Goal: Information Seeking & Learning: Get advice/opinions

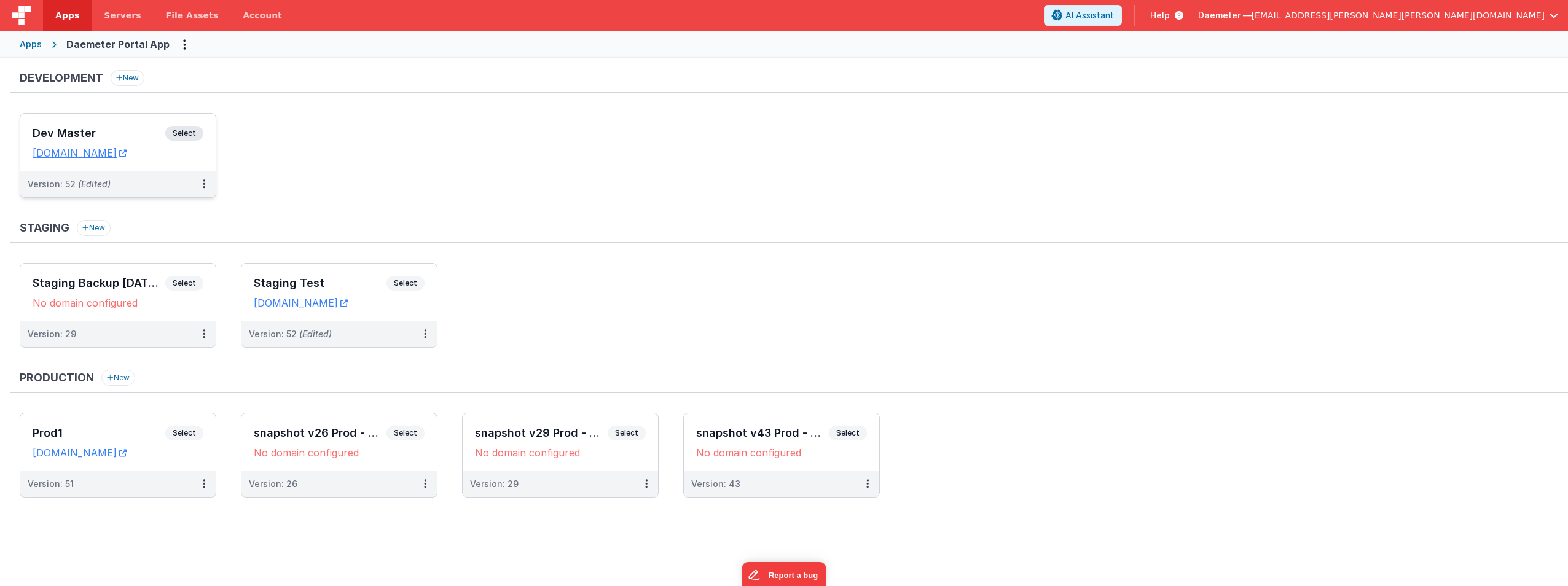
click at [133, 132] on h3 "Dev Master" at bounding box center [99, 132] width 132 height 12
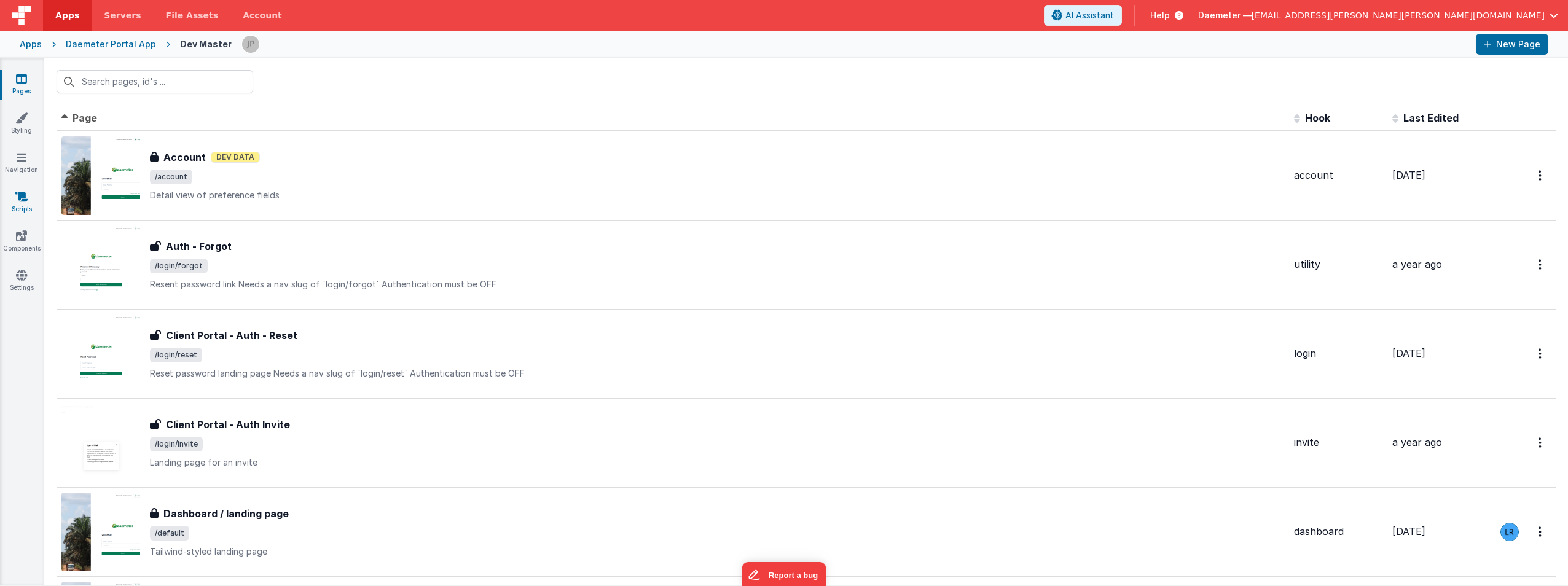
click at [18, 201] on icon at bounding box center [21, 196] width 12 height 12
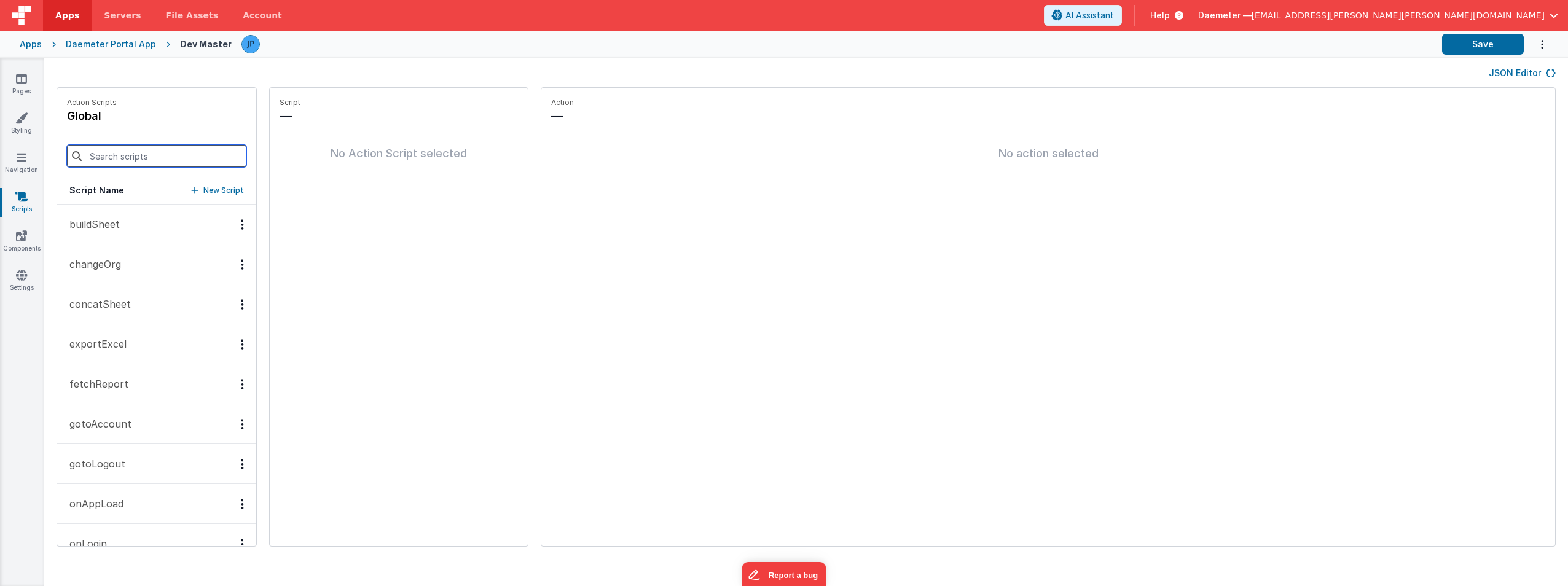
click at [127, 154] on input at bounding box center [157, 155] width 179 height 22
click at [611, 74] on div "JSON Editor" at bounding box center [806, 73] width 1499 height 15
click at [28, 283] on link "Settings" at bounding box center [21, 281] width 44 height 24
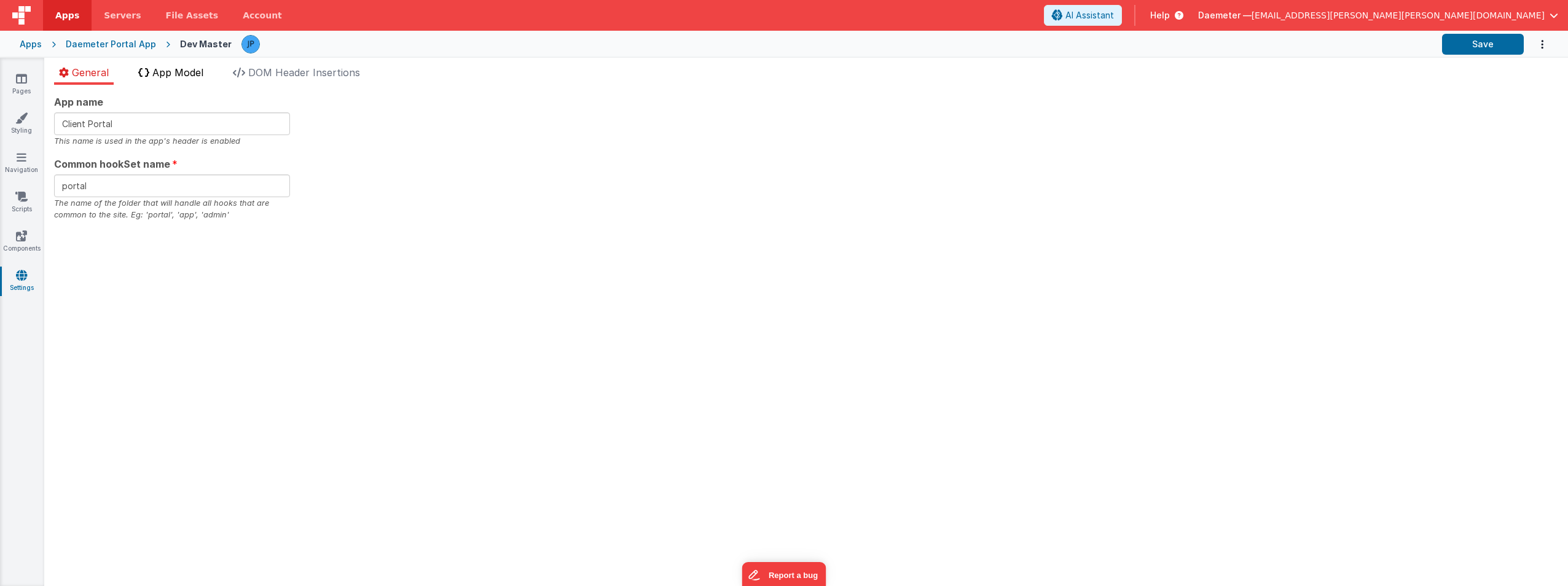
click at [180, 68] on span "App Model" at bounding box center [178, 72] width 51 height 12
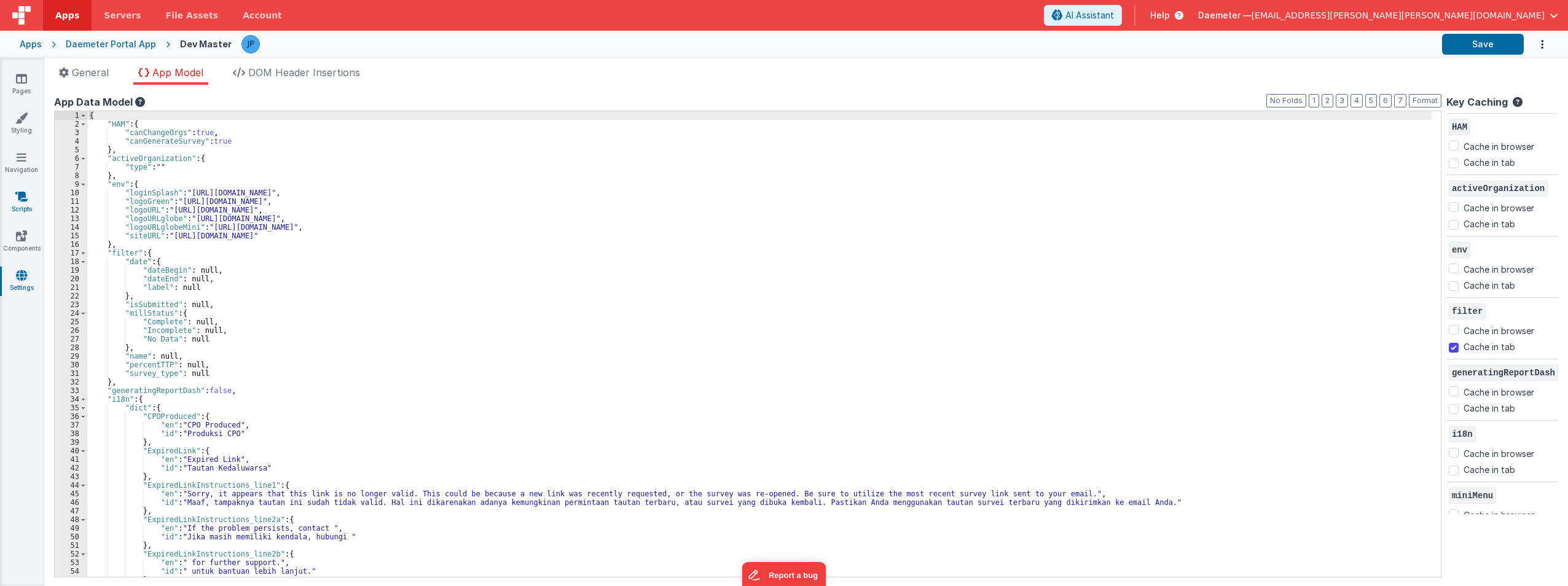
click at [27, 198] on icon at bounding box center [21, 196] width 12 height 12
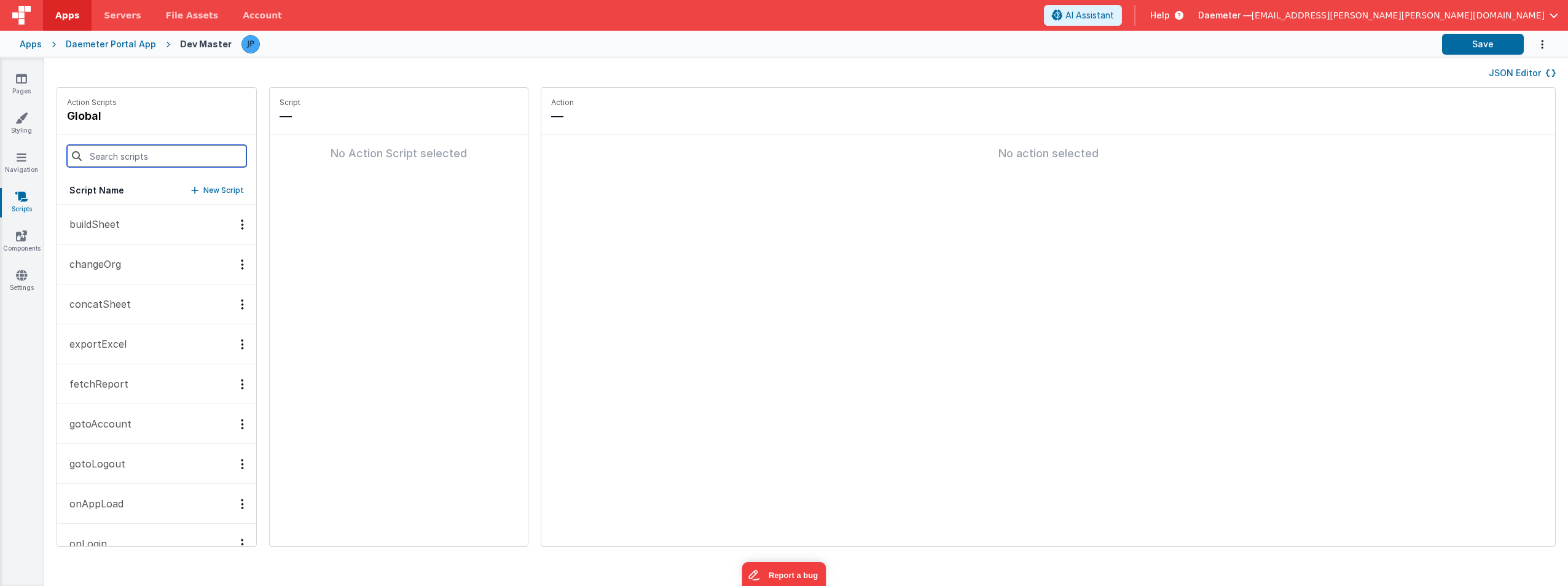
click at [116, 154] on input at bounding box center [157, 155] width 179 height 22
type input "r"
click at [105, 50] on div "Apps Daemeter Portal App Dev Master Save" at bounding box center [784, 44] width 1568 height 27
click at [109, 45] on div "Daemeter Portal App" at bounding box center [111, 44] width 90 height 12
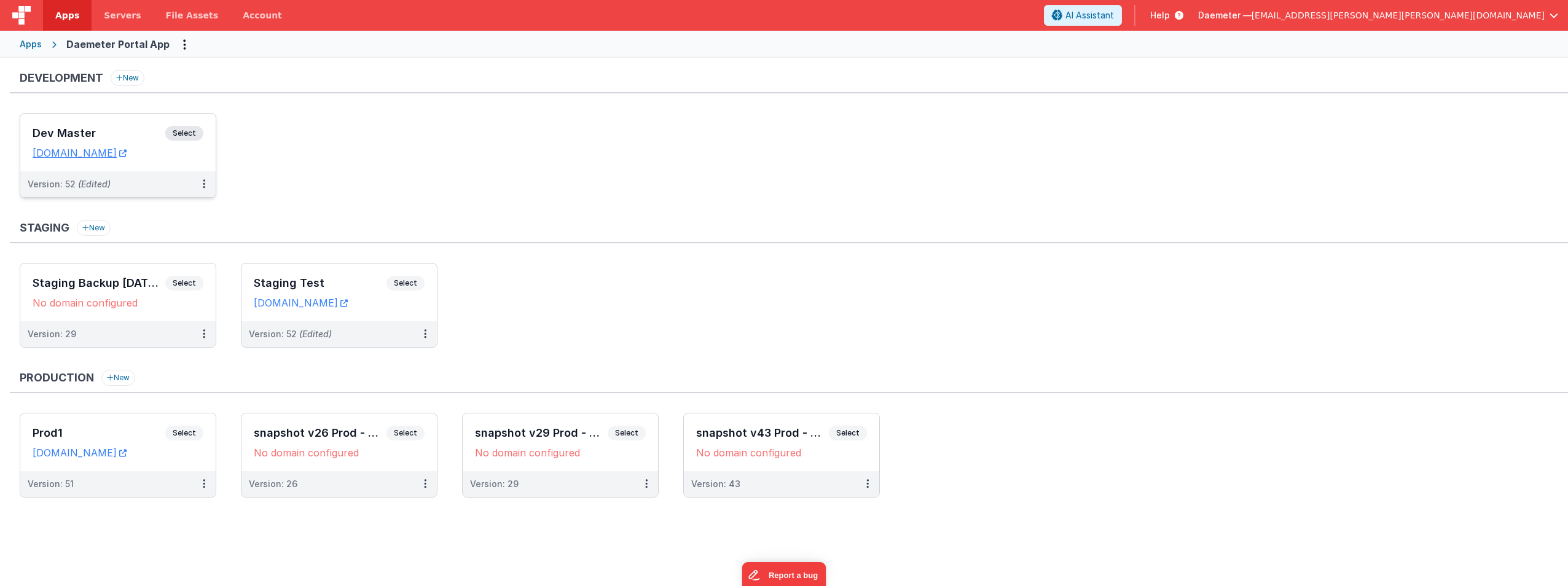
click at [110, 127] on h3 "Dev Master" at bounding box center [99, 132] width 132 height 12
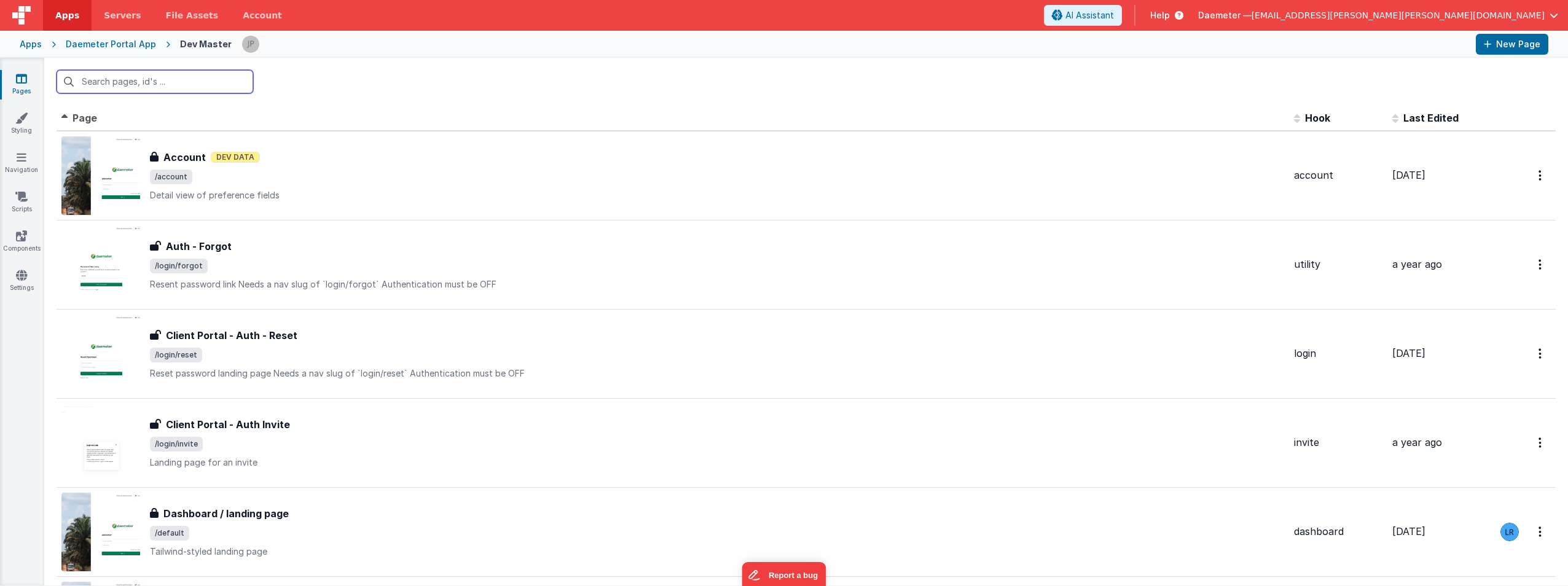
click at [156, 80] on input "text" at bounding box center [154, 82] width 196 height 23
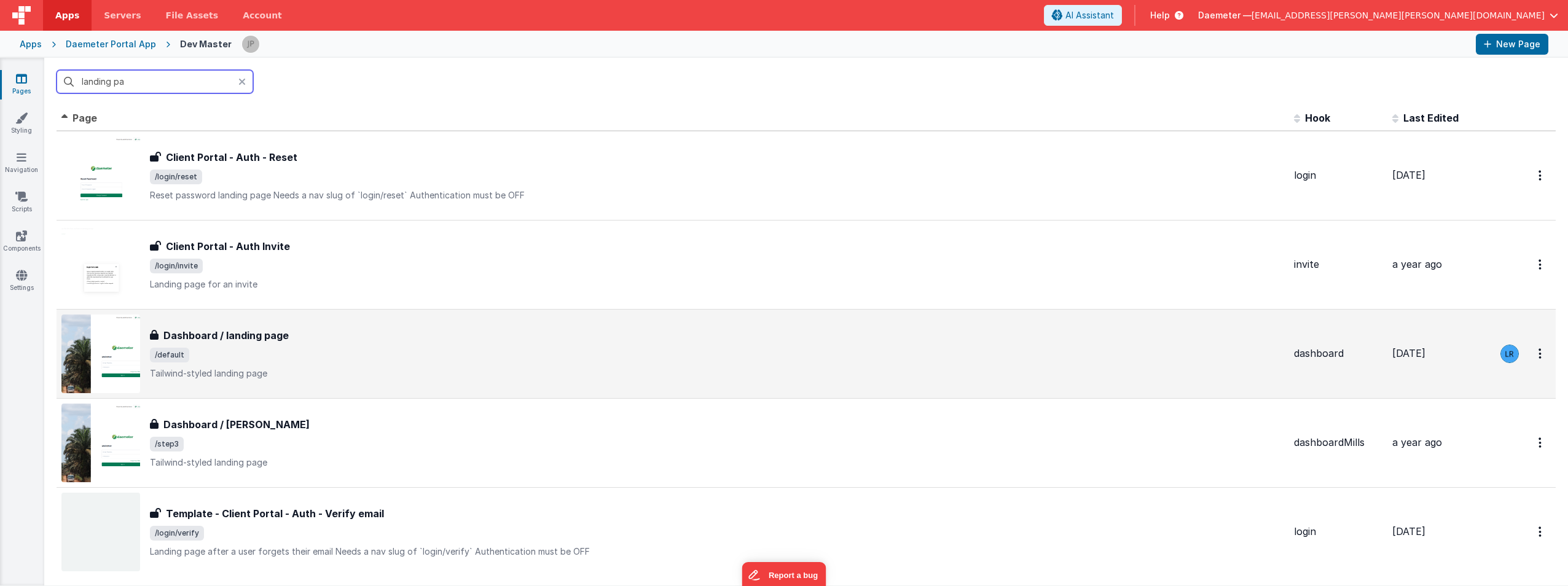
type input "landing pa"
click at [339, 348] on span "/default" at bounding box center [717, 354] width 1134 height 15
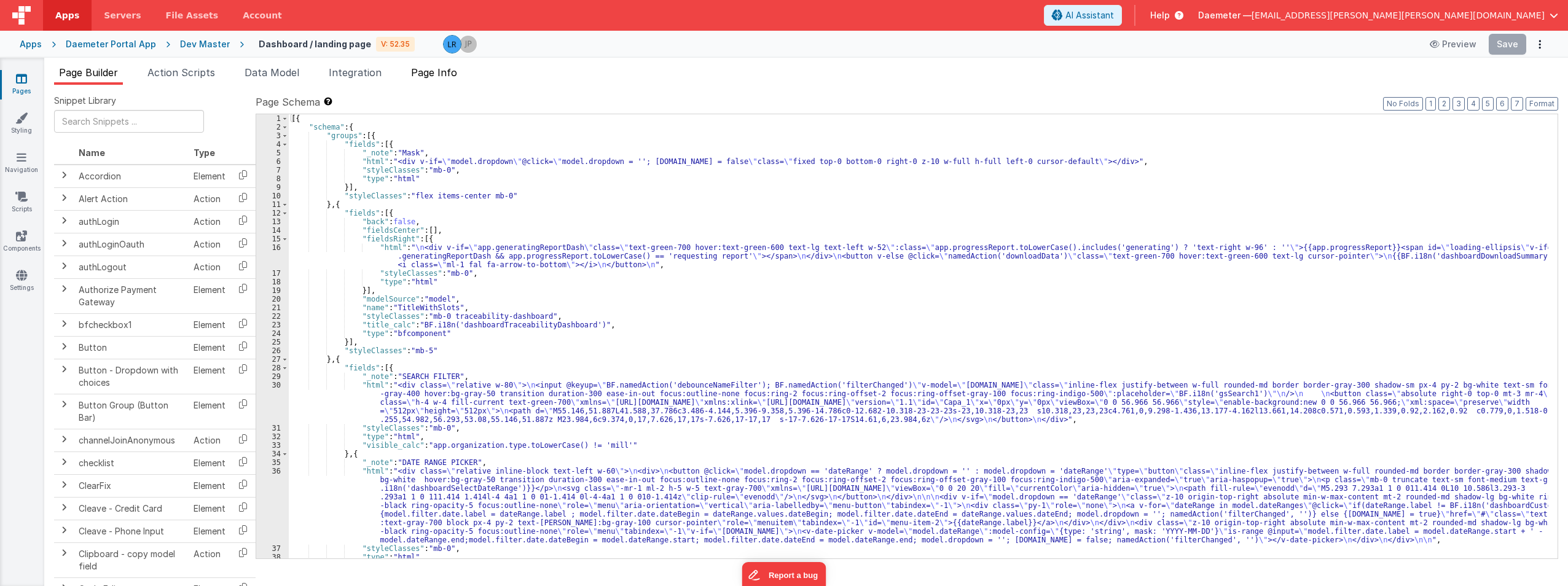
click at [439, 77] on span "Page Info" at bounding box center [434, 72] width 46 height 12
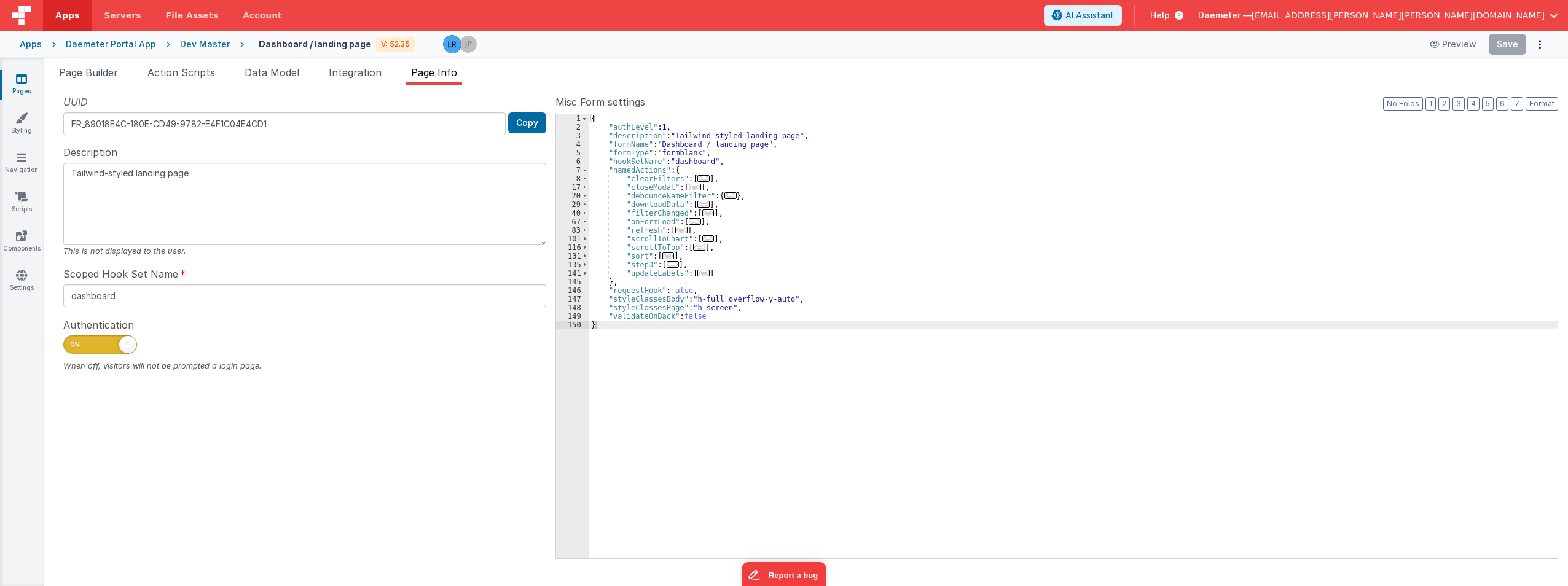
click at [679, 229] on span "..." at bounding box center [681, 230] width 12 height 6
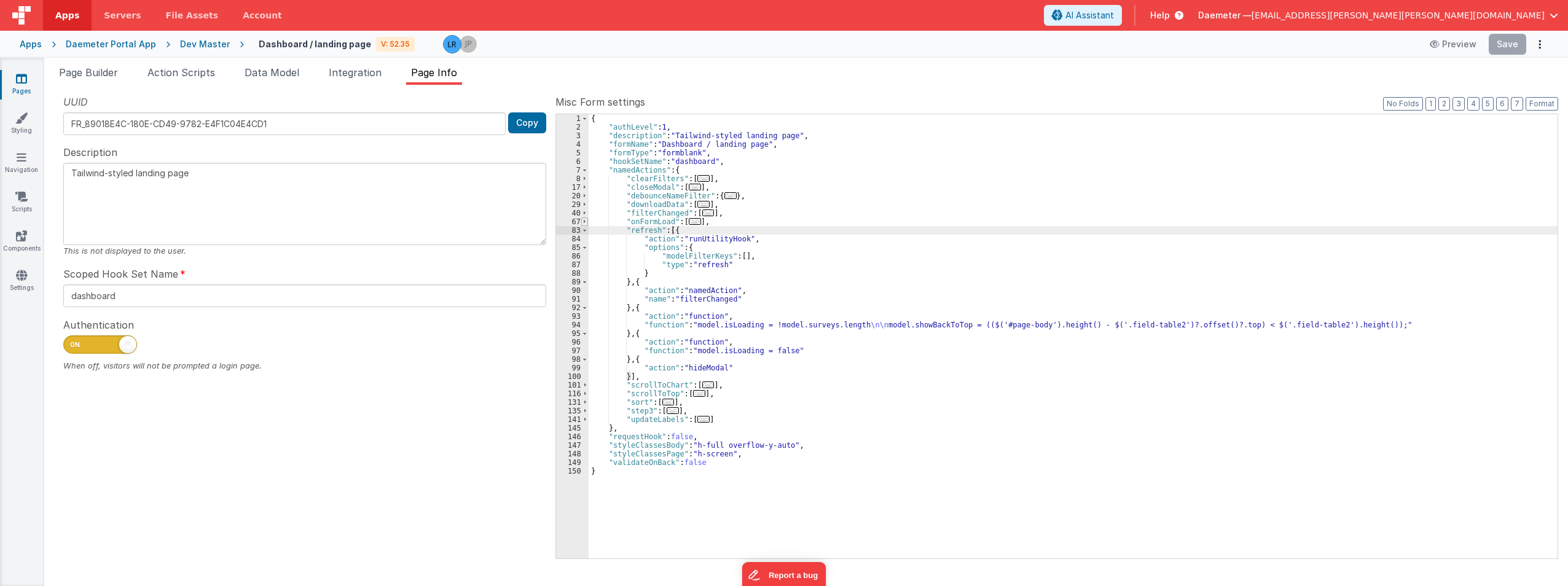
click at [581, 222] on span at bounding box center [584, 221] width 6 height 9
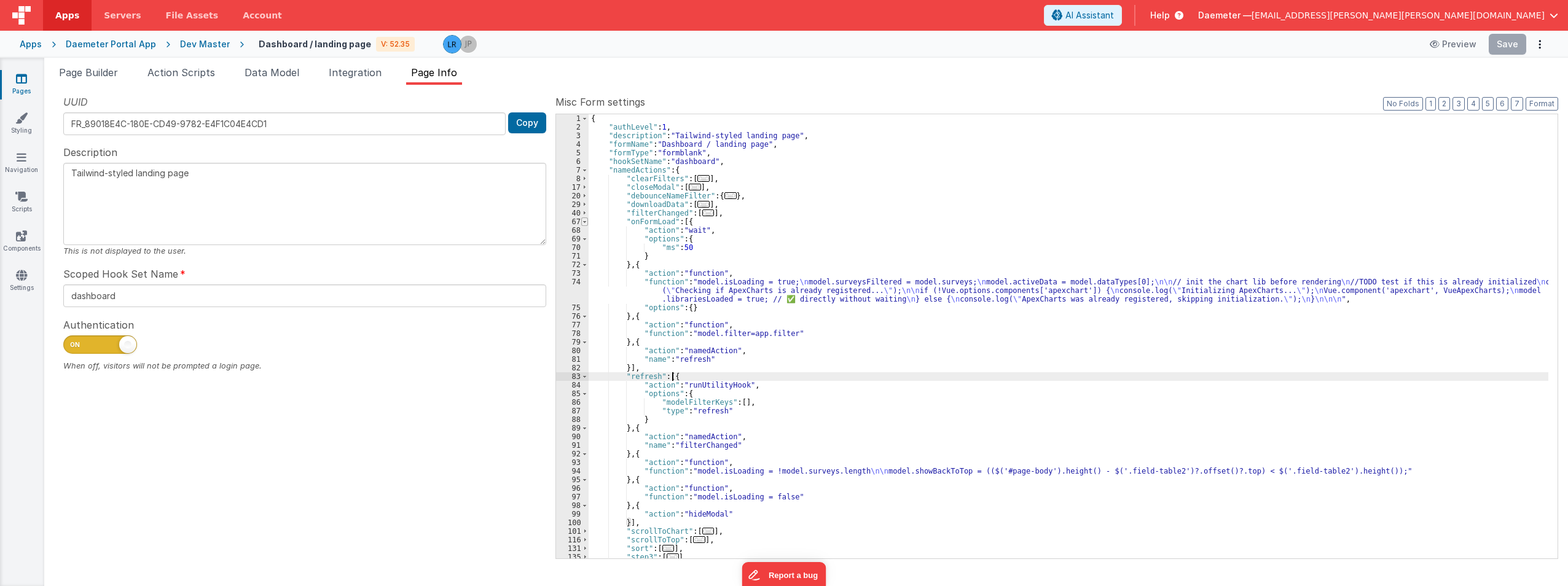
click at [583, 220] on span at bounding box center [584, 221] width 6 height 9
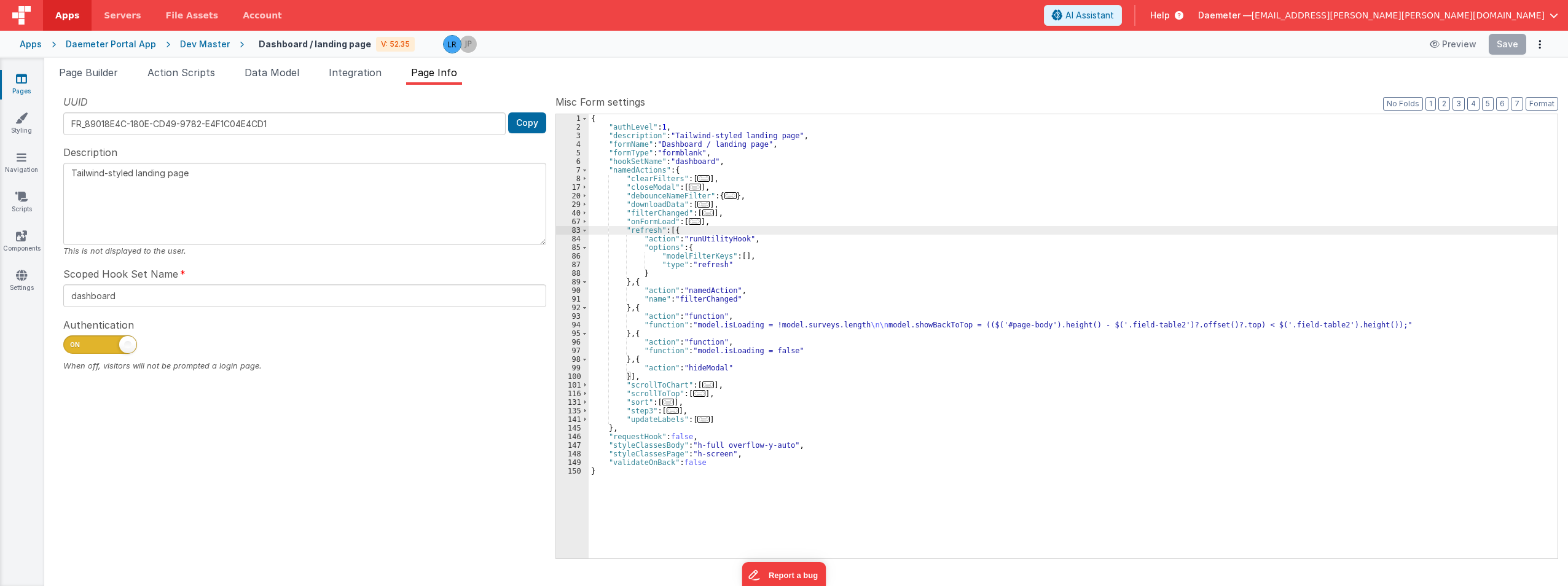
click at [588, 229] on div "83" at bounding box center [572, 230] width 32 height 9
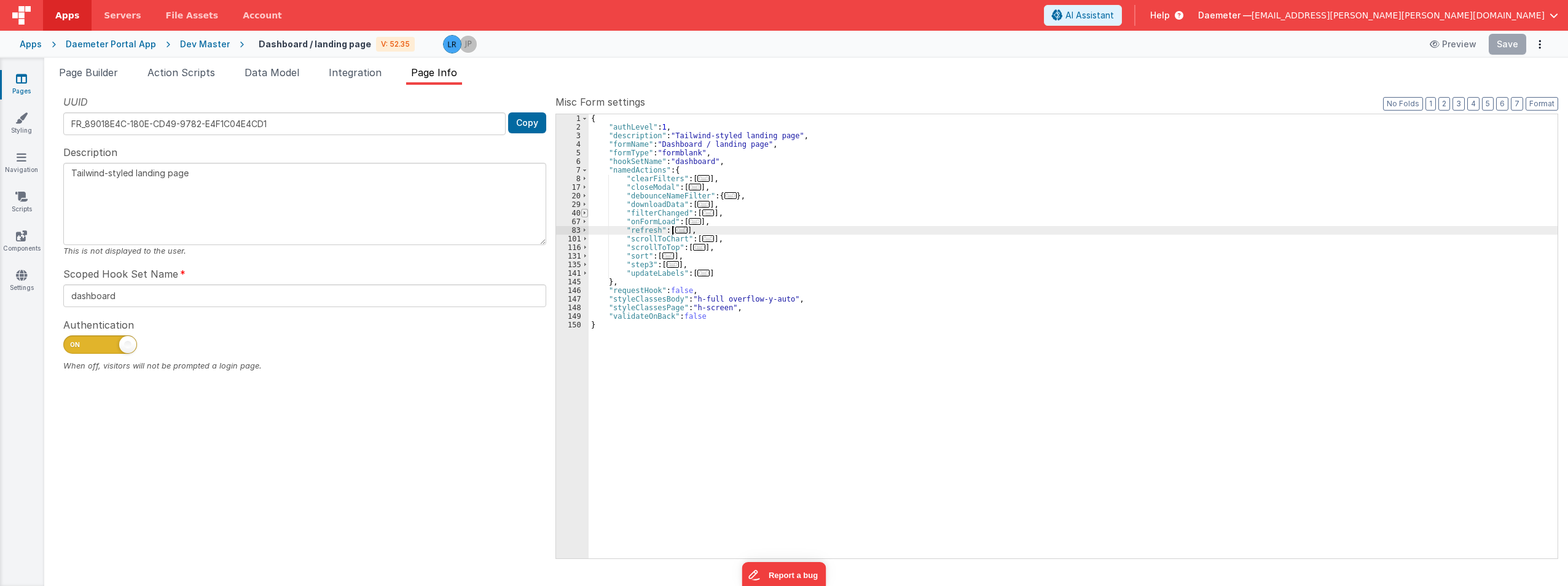
click at [582, 211] on span at bounding box center [584, 213] width 6 height 9
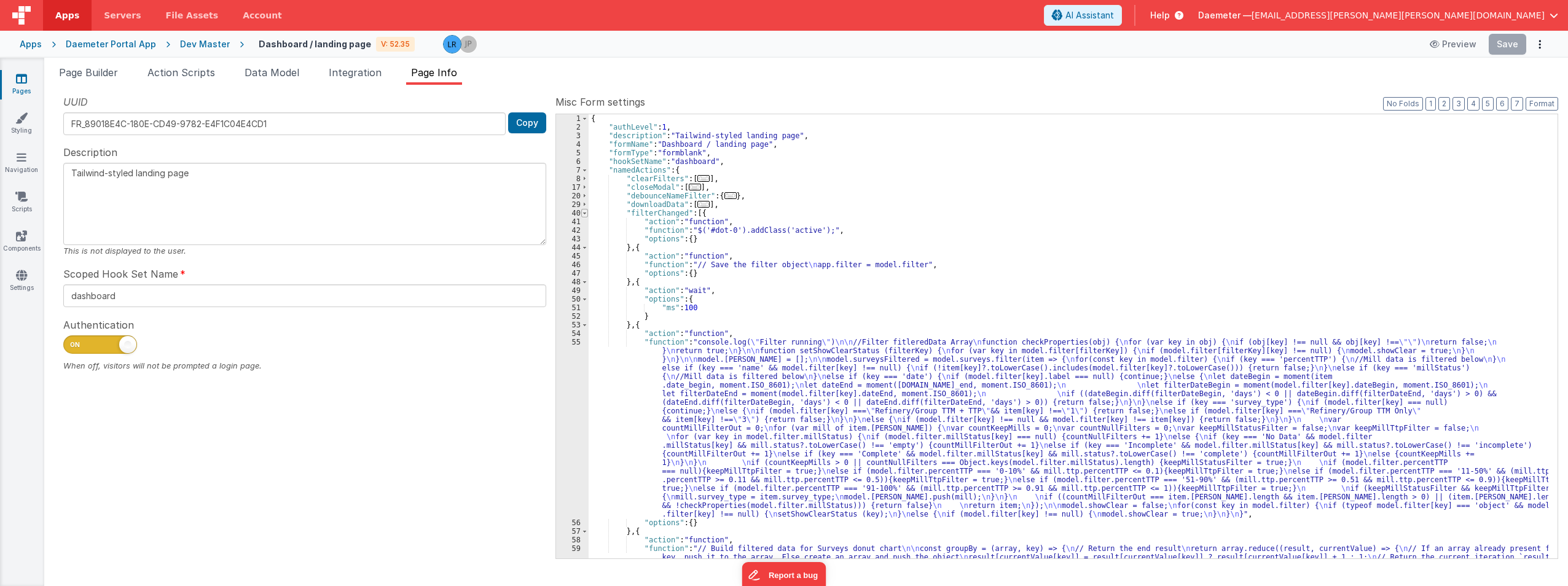
click at [582, 212] on span at bounding box center [584, 213] width 6 height 9
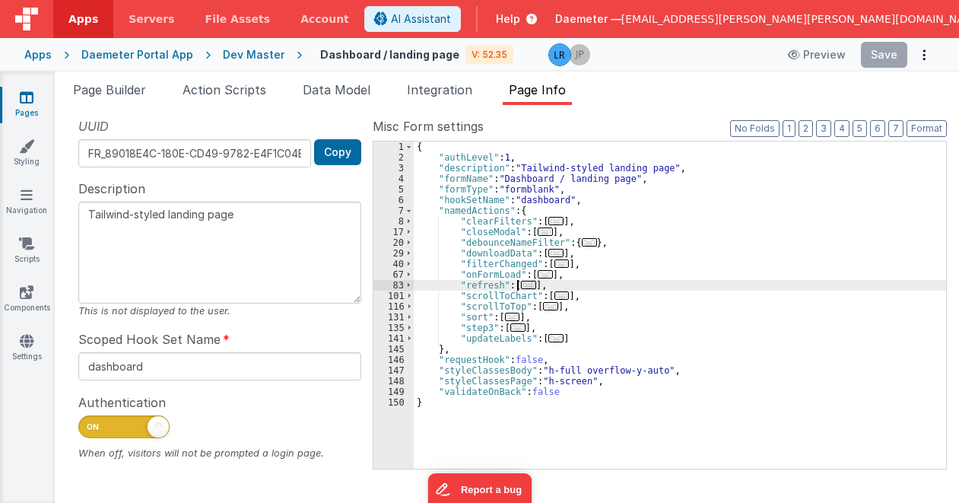
click at [525, 281] on span "..." at bounding box center [528, 285] width 15 height 8
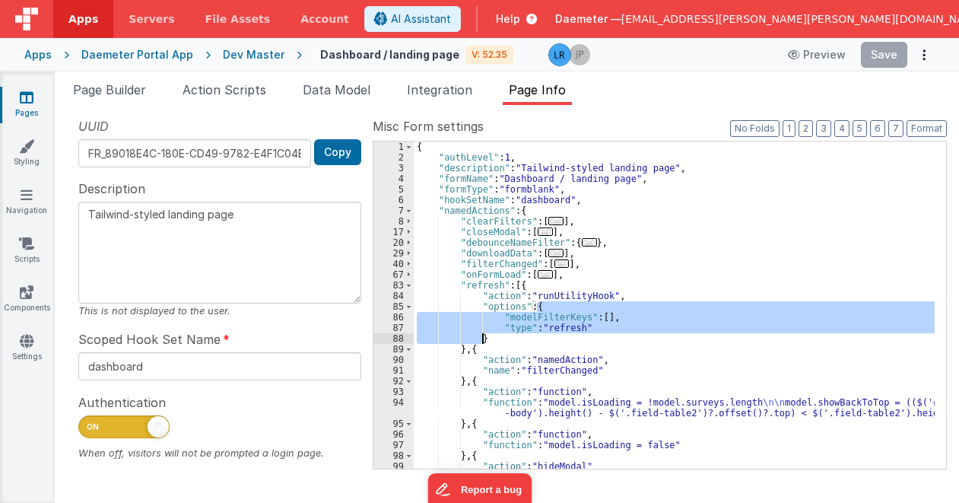
drag, startPoint x: 540, startPoint y: 310, endPoint x: 486, endPoint y: 336, distance: 60.2
click at [486, 336] on div "{ "authLevel" : 1 , "description" : "Tailwind-styled landing page" , "formName"…" at bounding box center [674, 315] width 521 height 348
click at [677, 392] on div "{ "authLevel" : 1 , "description" : "Tailwind-styled landing page" , "formName"…" at bounding box center [674, 315] width 521 height 348
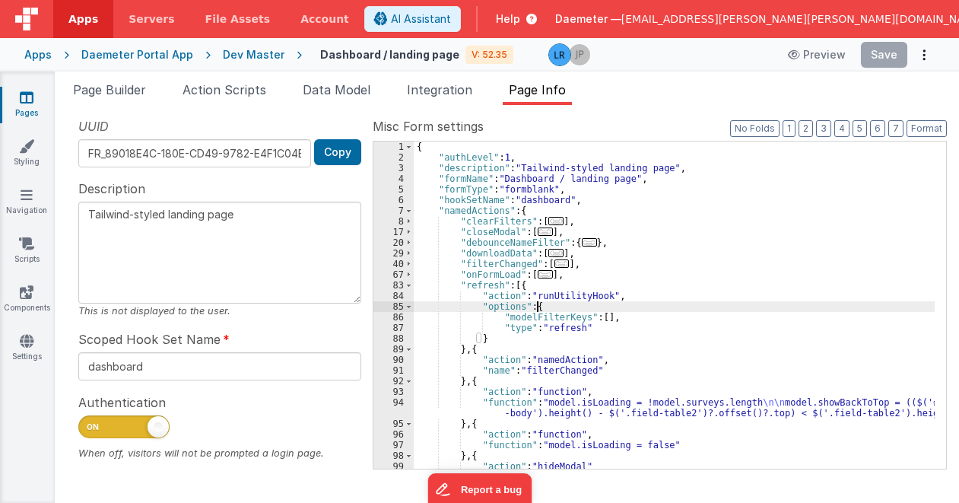
click at [548, 303] on div "{ "authLevel" : 1 , "description" : "Tailwind-styled landing page" , "formName"…" at bounding box center [674, 315] width 521 height 348
click at [134, 94] on span "Page Builder" at bounding box center [109, 89] width 73 height 15
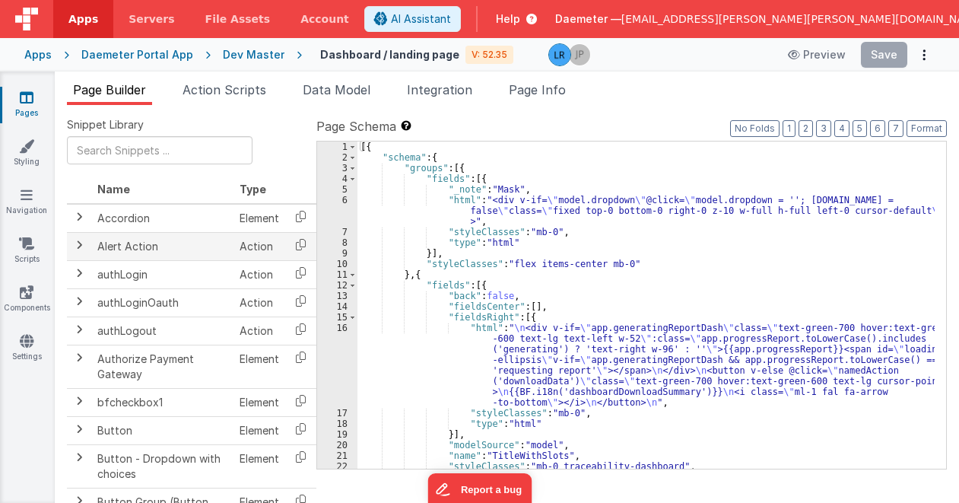
click at [75, 243] on span at bounding box center [79, 245] width 12 height 12
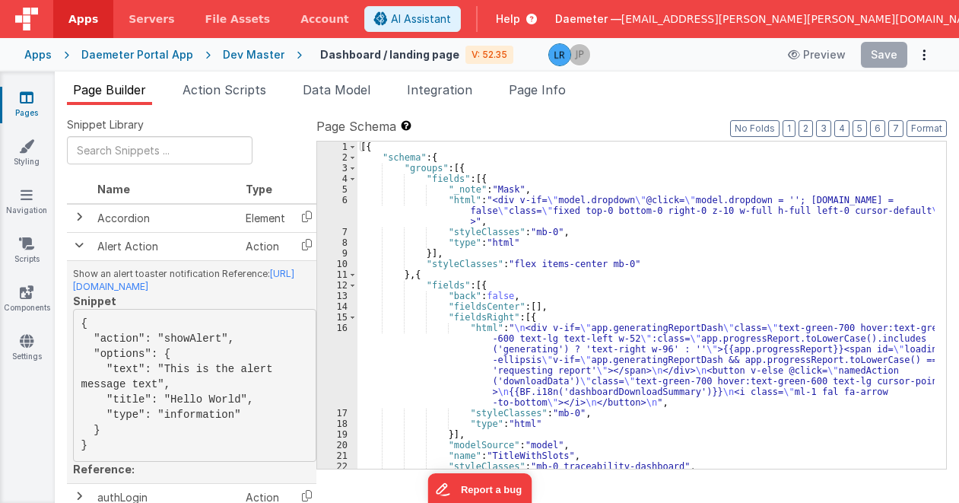
drag, startPoint x: 104, startPoint y: 446, endPoint x: 92, endPoint y: 318, distance: 128.3
click at [92, 318] on pre "{ "action": "showAlert", "options": { "text": "This is the alert message text",…" at bounding box center [194, 385] width 243 height 153
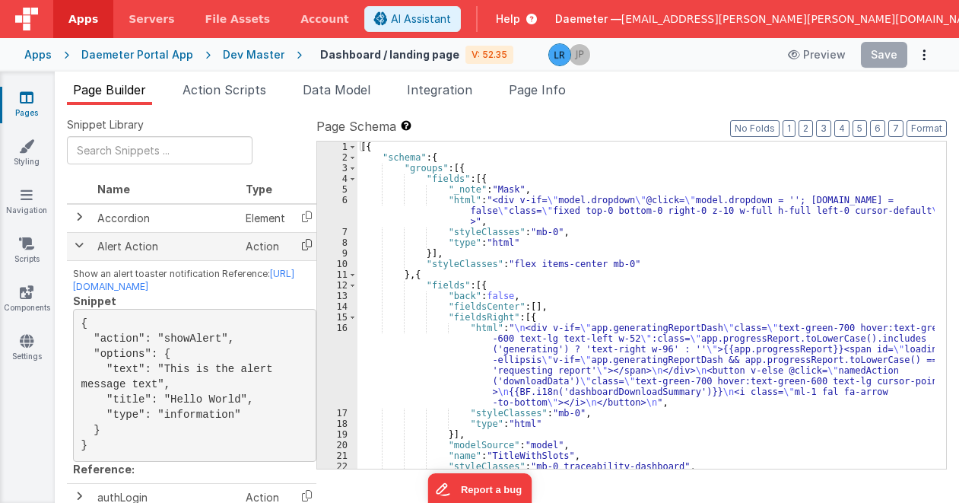
click at [307, 246] on icon at bounding box center [306, 245] width 31 height 24
copy pre "{ "action": "showAlert", "options": { "text": "This is the alert message text",…"
click at [539, 90] on span "Page Info" at bounding box center [537, 89] width 57 height 15
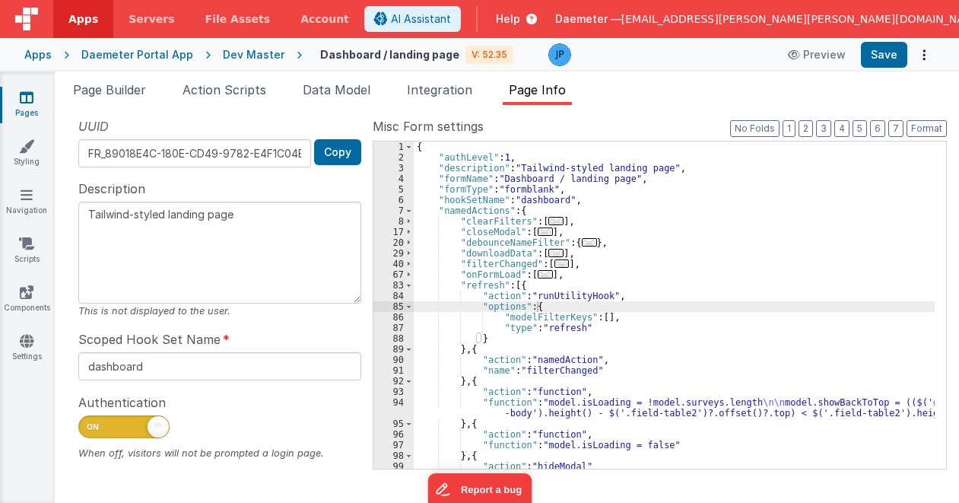
click at [468, 350] on div "{ "authLevel" : 1 , "description" : "Tailwind-styled landing page" , "formName"…" at bounding box center [674, 315] width 521 height 348
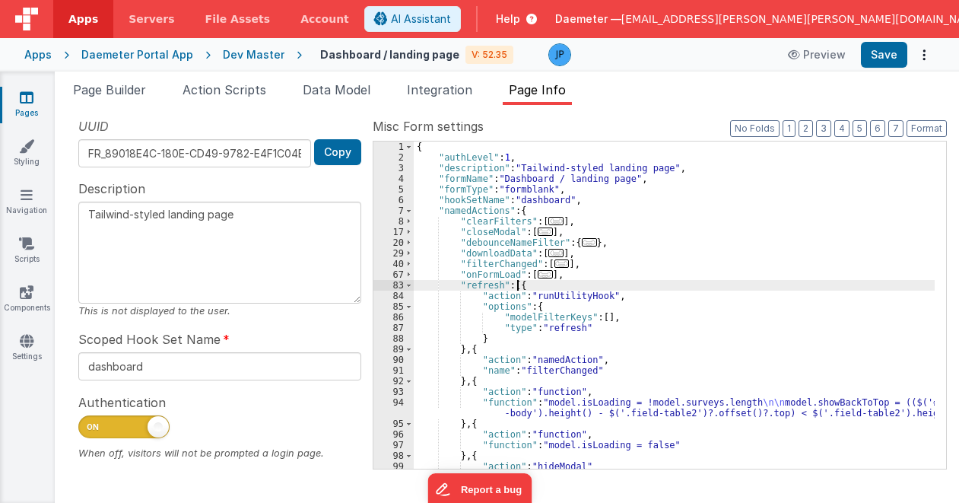
click at [518, 283] on div "{ "authLevel" : 1 , "description" : "Tailwind-styled landing page" , "formName"…" at bounding box center [674, 315] width 521 height 348
paste textarea
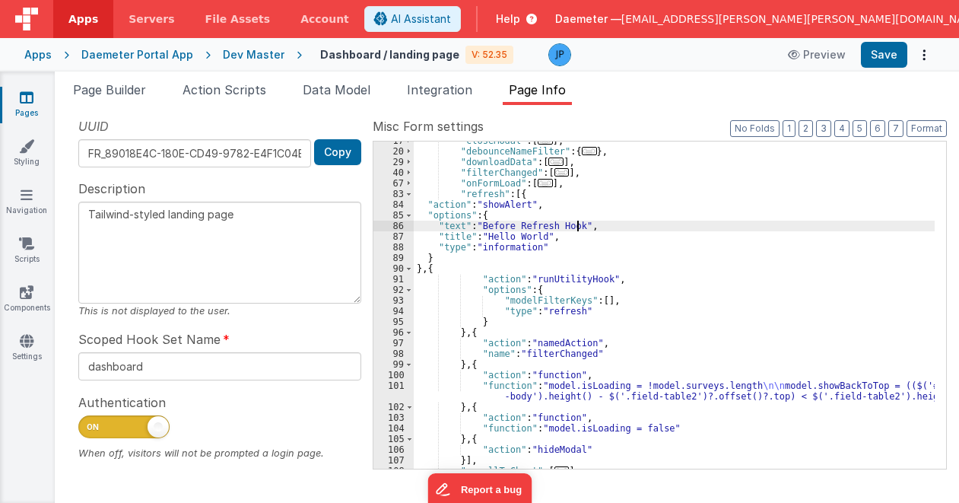
scroll to position [91, 0]
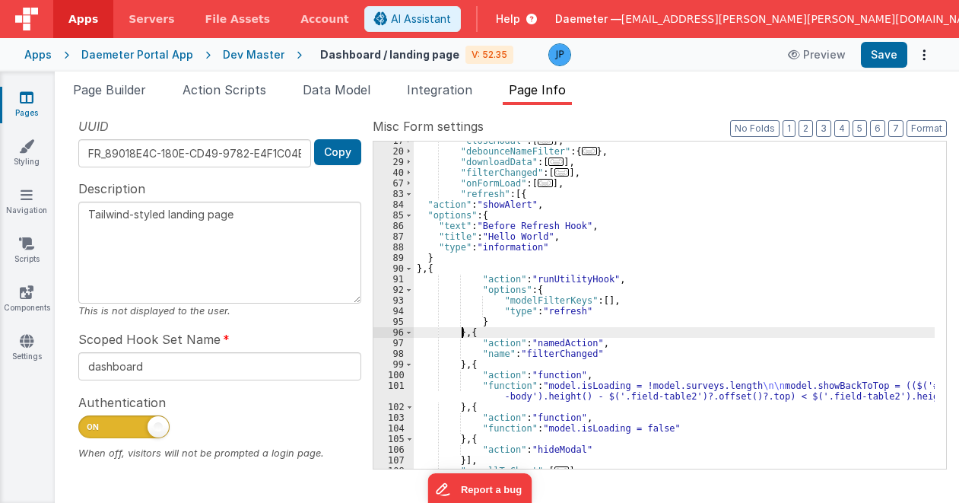
click at [464, 330] on div ""closeModal" : [ ... ] , "debounceNameFilter" : { ... } , "downloadData" : [ ..…" at bounding box center [674, 309] width 521 height 348
click at [469, 336] on div ""closeModal" : [ ... ] , "debounceNameFilter" : { ... } , "downloadData" : [ ..…" at bounding box center [674, 309] width 521 height 348
paste textarea
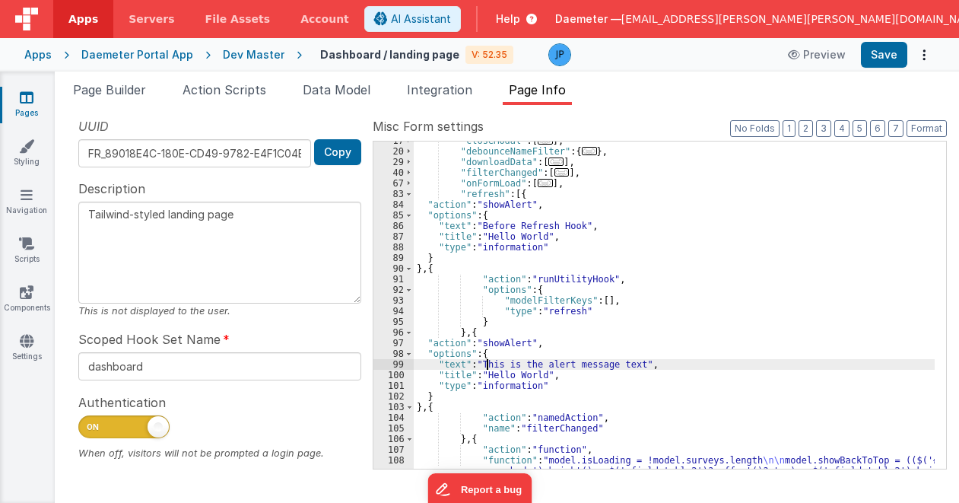
drag, startPoint x: 486, startPoint y: 360, endPoint x: 735, endPoint y: 338, distance: 249.7
click at [490, 361] on div ""closeModal" : [ ... ] , "debounceNameFilter" : { ... } , "downloadData" : [ ..…" at bounding box center [674, 314] width 521 height 359
click at [880, 51] on button "Save" at bounding box center [884, 55] width 46 height 26
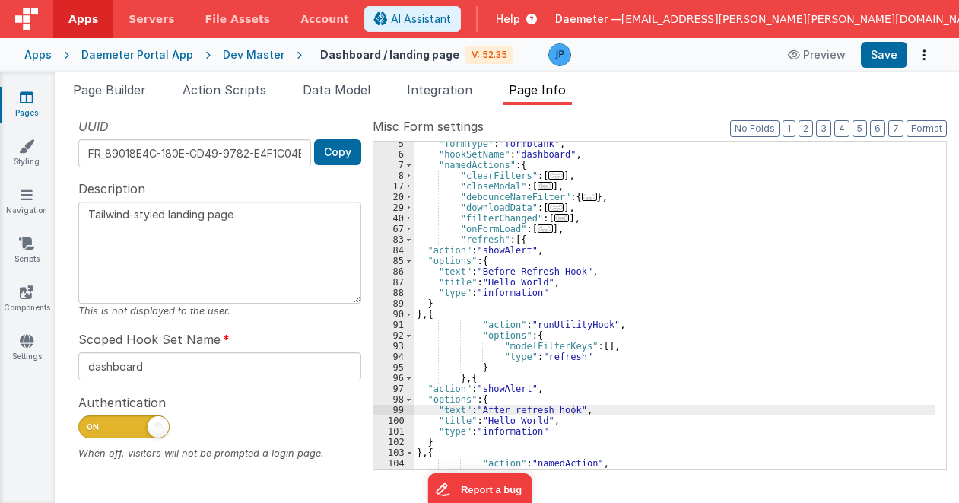
scroll to position [0, 0]
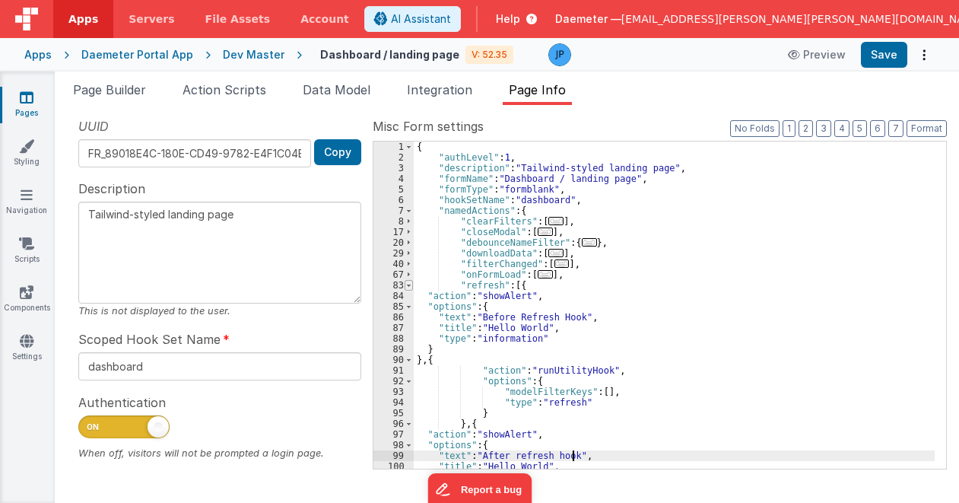
click at [411, 284] on span at bounding box center [409, 285] width 8 height 11
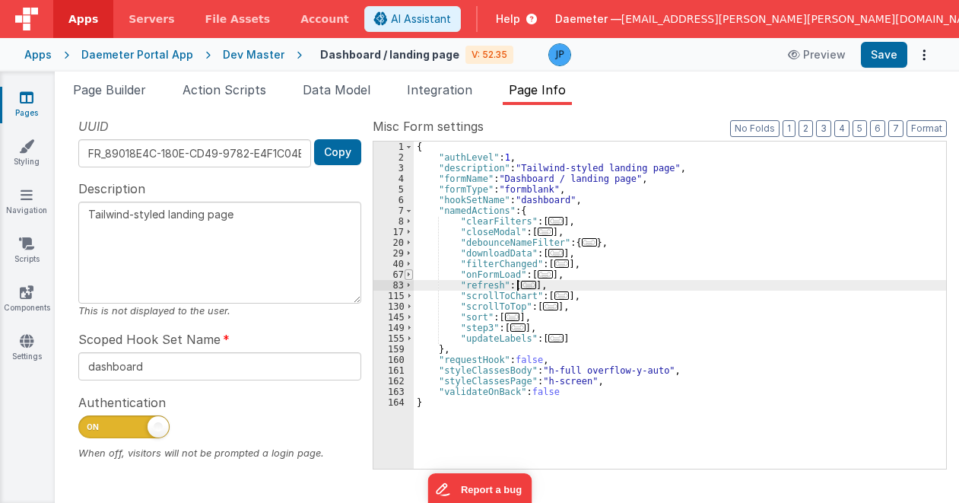
click at [406, 274] on span at bounding box center [409, 274] width 8 height 11
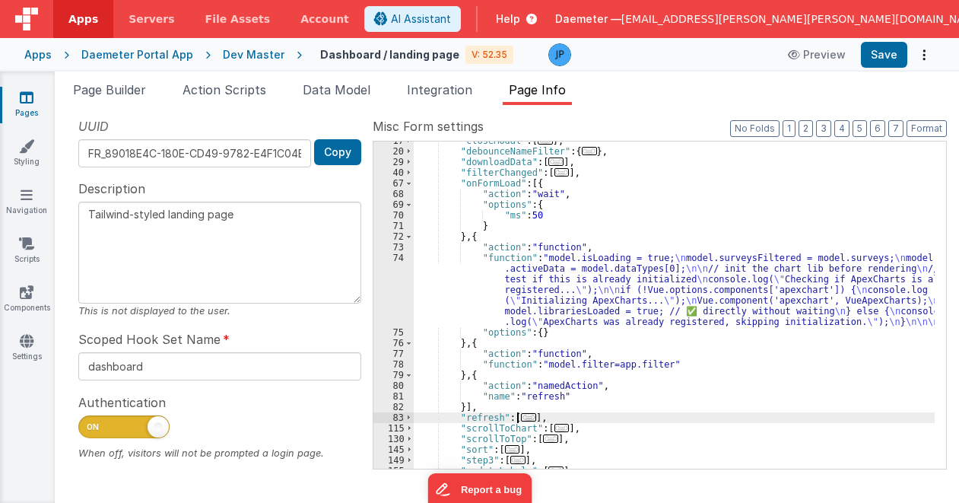
scroll to position [137, 0]
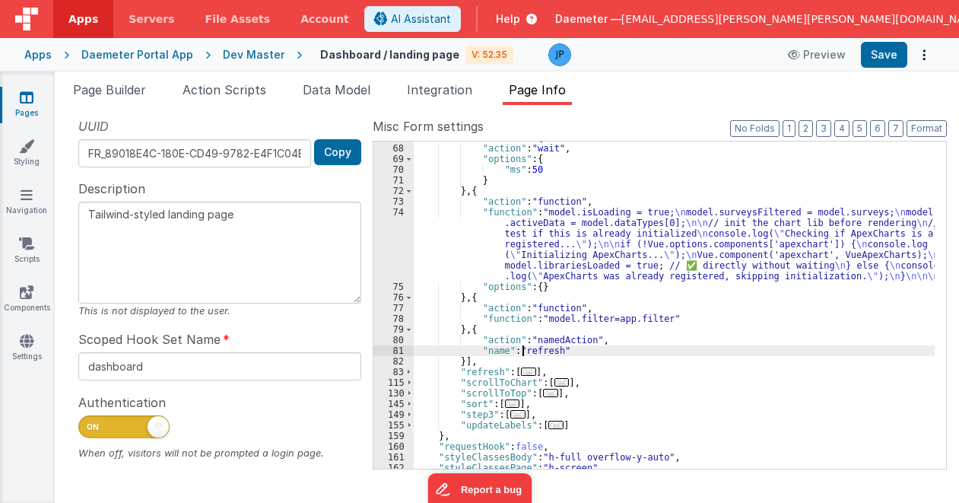
click at [522, 355] on div ""onFormLoad" : [{ "action" : "wait" , "options" : { "ms" : 50 } } , { "action" …" at bounding box center [674, 306] width 521 height 348
click at [532, 339] on div ""onFormLoad" : [{ "action" : "wait" , "options" : { "ms" : 50 } } , { "action" …" at bounding box center [674, 306] width 521 height 348
click at [517, 348] on div ""onFormLoad" : [{ "action" : "wait" , "options" : { "ms" : 50 } } , { "action" …" at bounding box center [674, 306] width 521 height 348
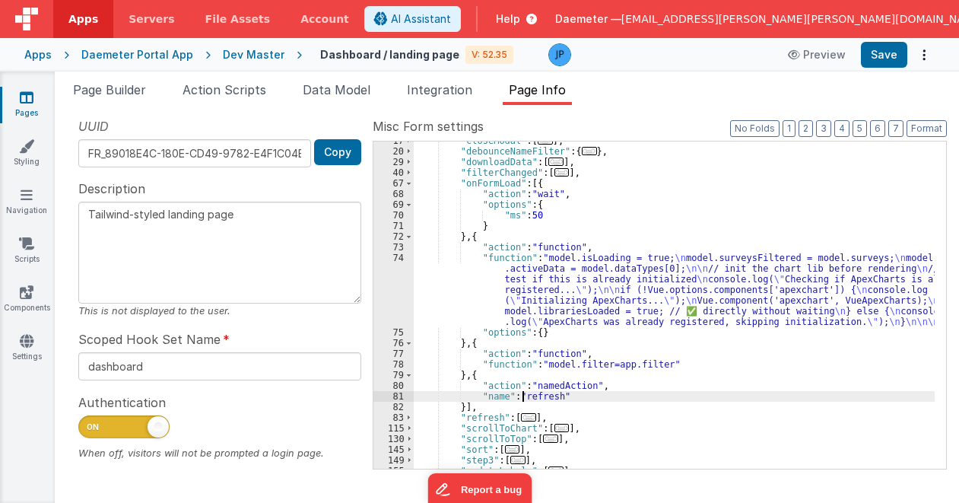
scroll to position [91, 0]
click at [481, 395] on div ""closeModal" : [ ... ] , "debounceNameFilter" : { ... } , "downloadData" : [ ..…" at bounding box center [674, 309] width 521 height 348
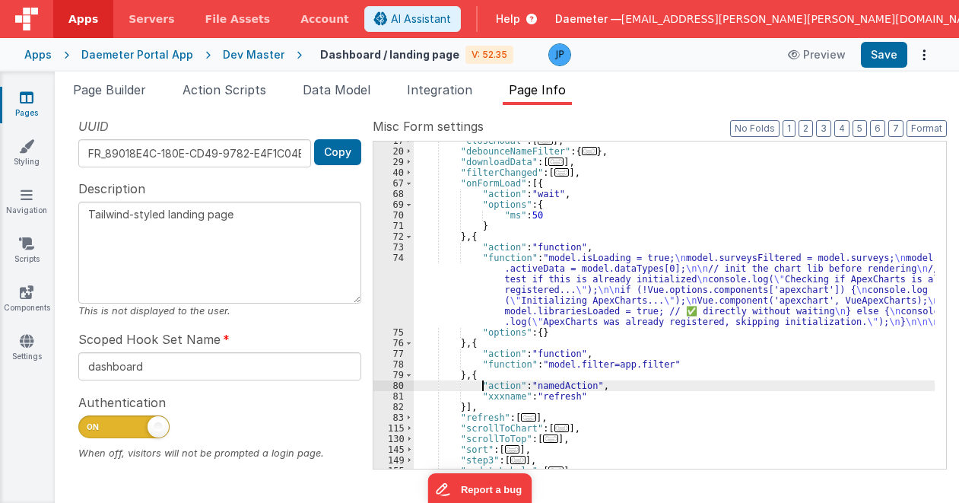
click at [482, 386] on div ""closeModal" : [ ... ] , "debounceNameFilter" : { ... } , "downloadData" : [ ..…" at bounding box center [674, 309] width 521 height 348
click at [884, 52] on button "Save" at bounding box center [884, 55] width 46 height 26
drag, startPoint x: 497, startPoint y: 397, endPoint x: 547, endPoint y: 395, distance: 49.5
click at [507, 396] on div ""closeModal" : [ ... ] , "debounceNameFilter" : { ... } , "downloadData" : [ ..…" at bounding box center [674, 309] width 521 height 348
click at [891, 47] on button "Save" at bounding box center [884, 55] width 46 height 26
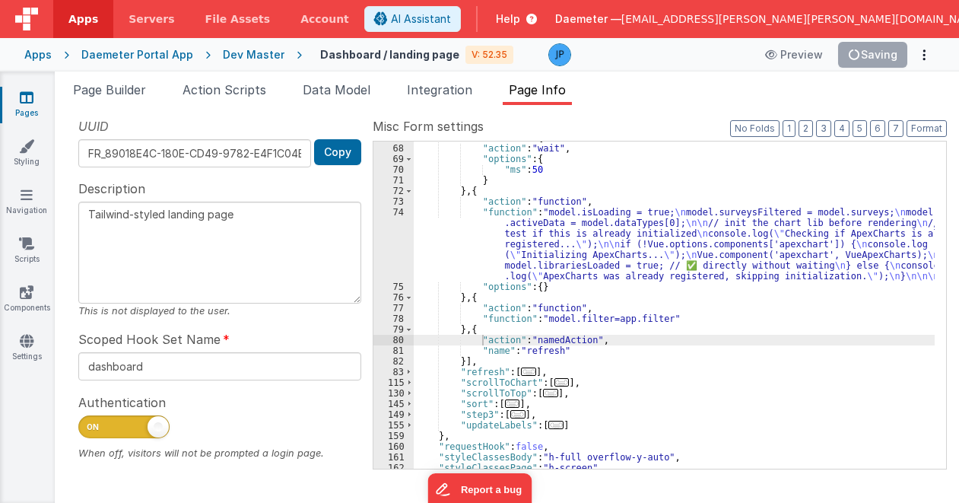
scroll to position [46, 0]
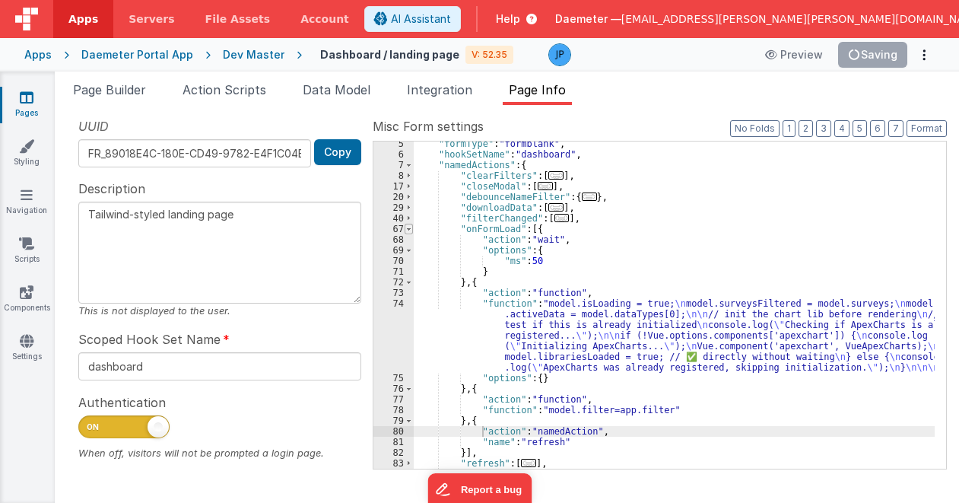
click at [409, 227] on span at bounding box center [409, 229] width 8 height 11
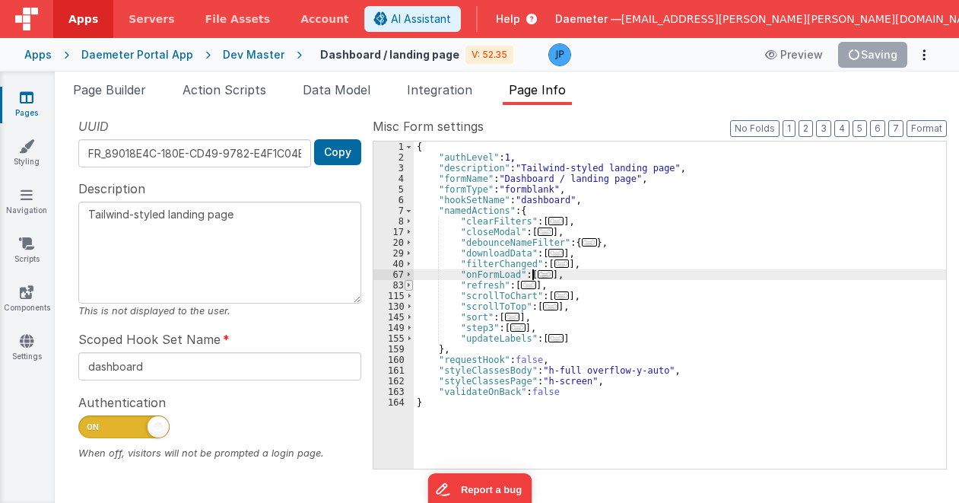
click at [405, 286] on span at bounding box center [409, 285] width 8 height 11
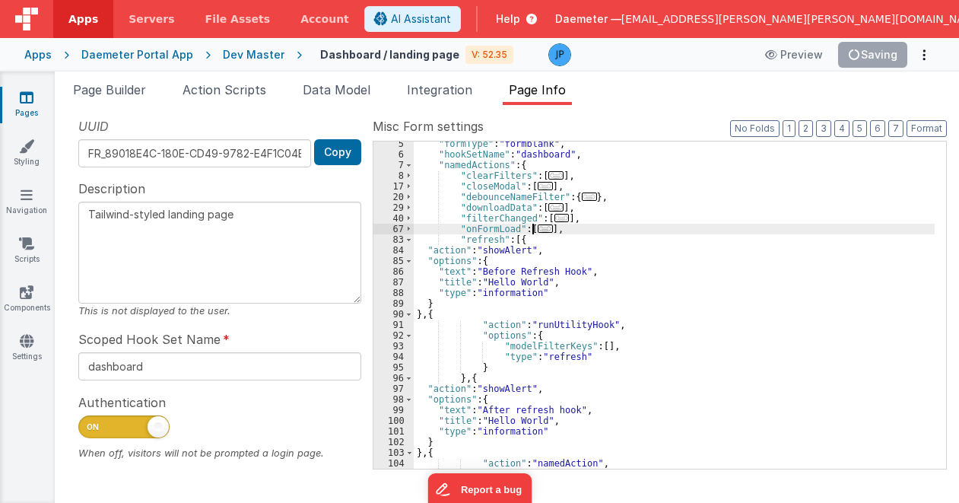
click at [170, 54] on div "Daemeter Portal App" at bounding box center [137, 54] width 112 height 15
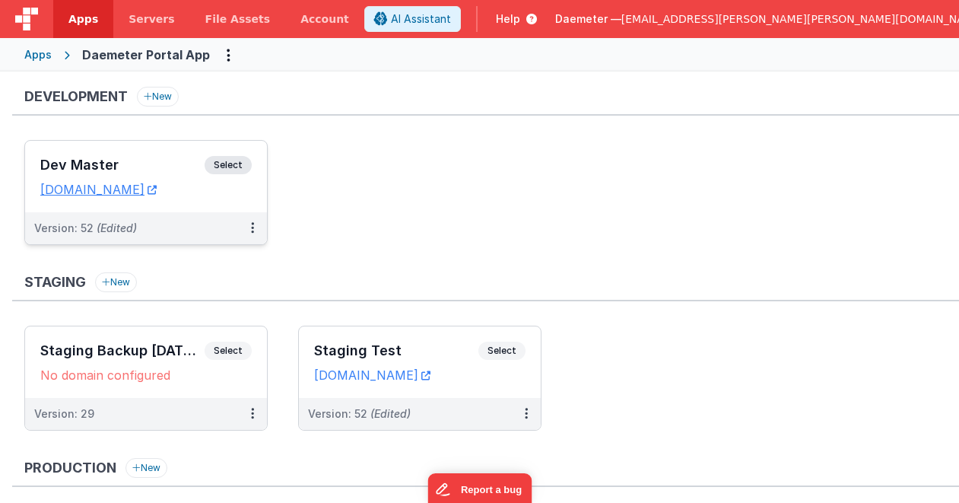
click at [133, 164] on h3 "Dev Master" at bounding box center [122, 164] width 164 height 15
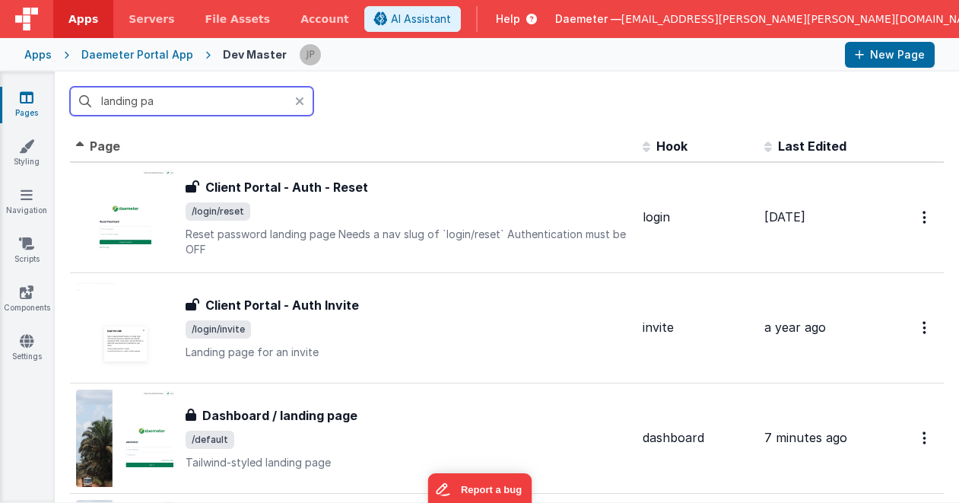
click at [294, 100] on input "landing pa" at bounding box center [191, 101] width 243 height 29
click at [299, 100] on icon at bounding box center [299, 101] width 9 height 12
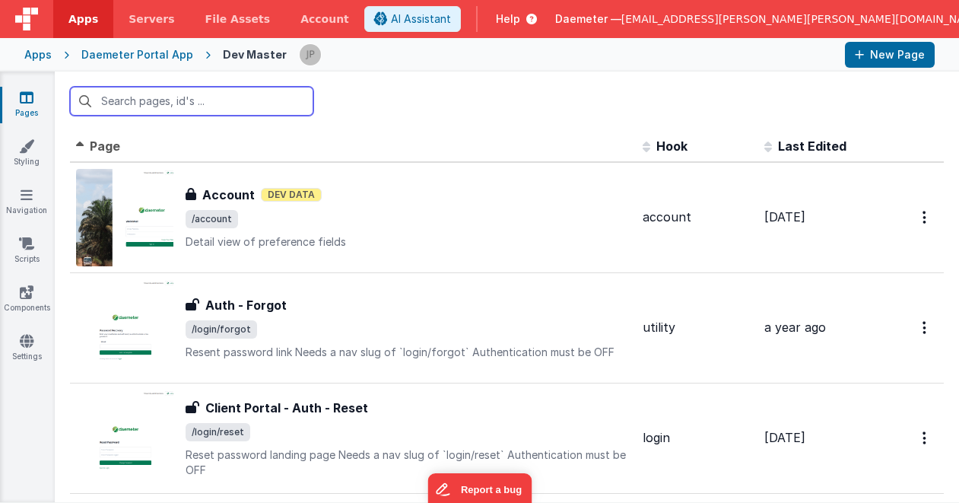
click at [178, 108] on input "text" at bounding box center [191, 101] width 243 height 29
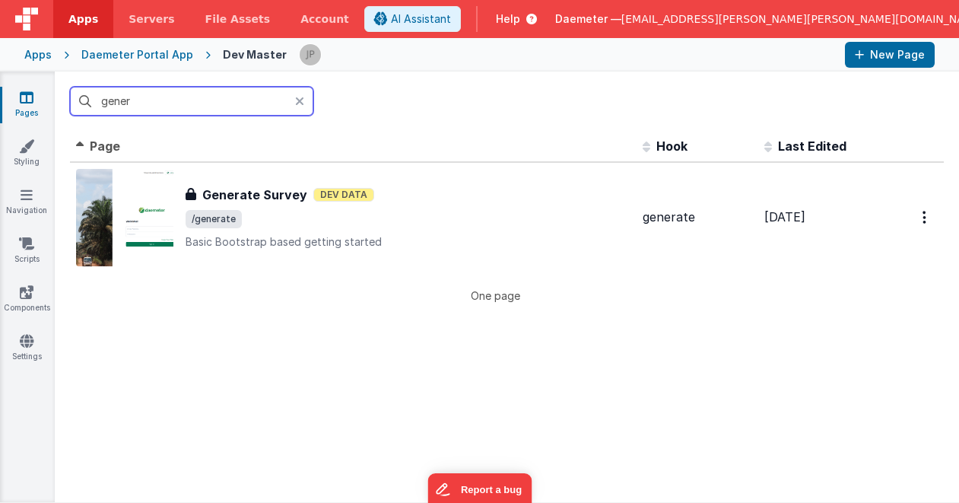
type input "gener"
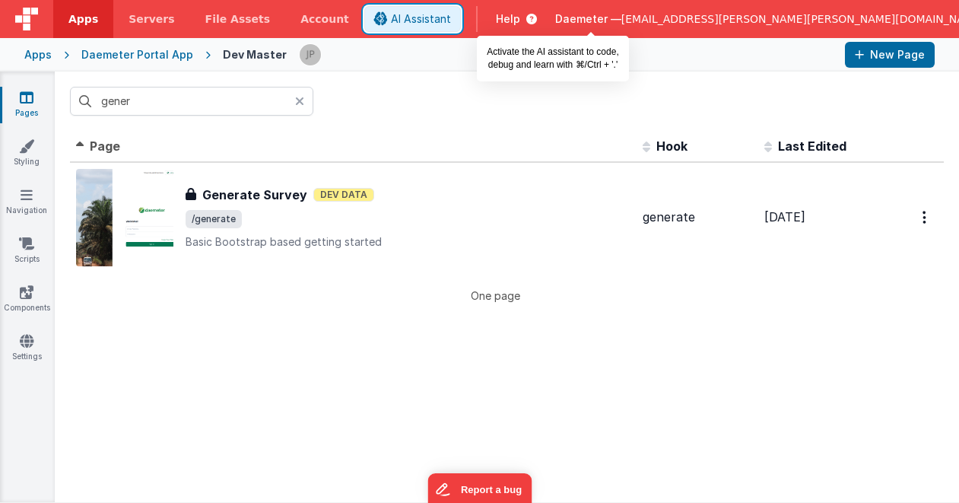
click at [451, 16] on span "AI Assistant" at bounding box center [421, 18] width 60 height 15
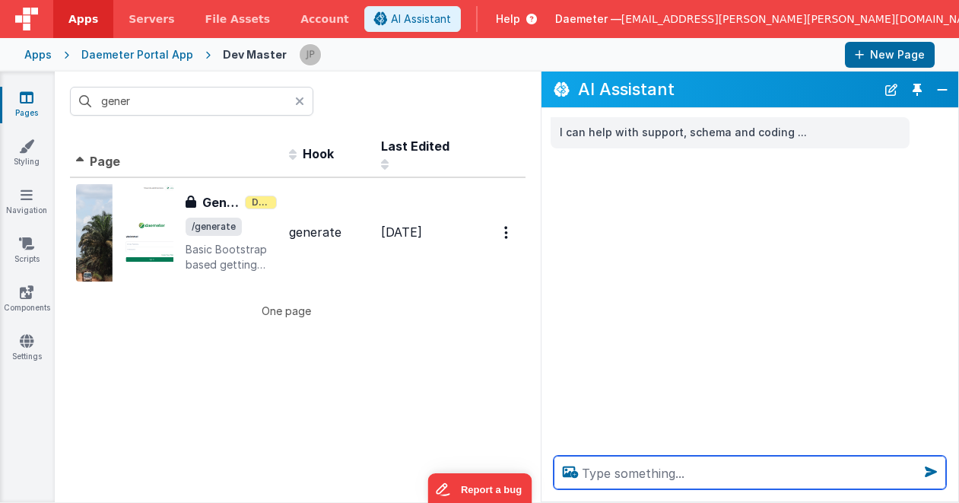
click at [698, 473] on textarea at bounding box center [750, 472] width 392 height 33
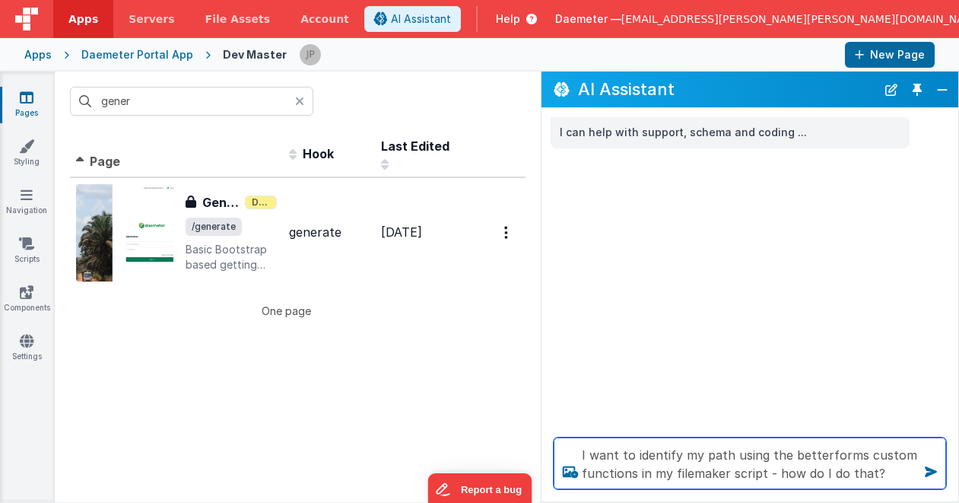
type textarea "I want to identify my path using the betterforms custom functions in my filemak…"
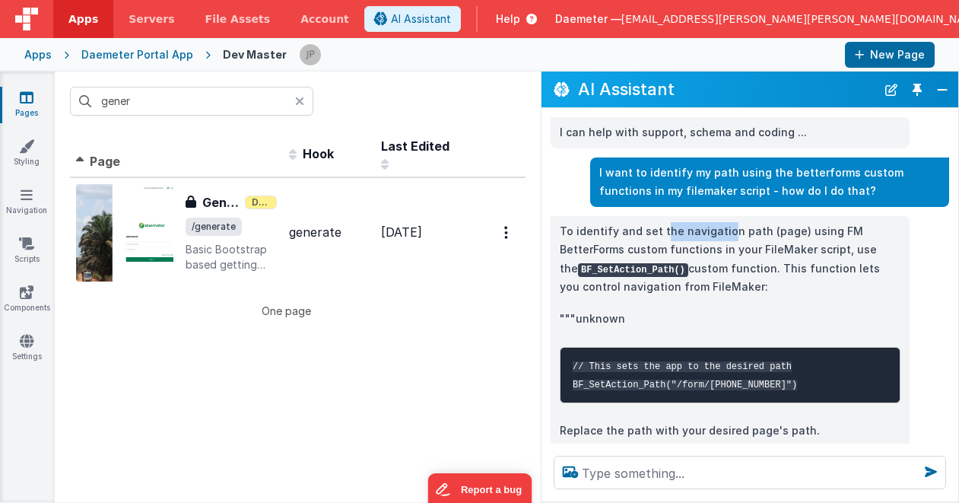
drag, startPoint x: 662, startPoint y: 232, endPoint x: 722, endPoint y: 238, distance: 59.6
click at [722, 238] on p "To identify and set the navigation path (page) using FM BetterForms custom func…" at bounding box center [730, 259] width 341 height 75
drag, startPoint x: 722, startPoint y: 238, endPoint x: 777, endPoint y: 250, distance: 56.8
click at [777, 250] on p "To identify and set the navigation path (page) using FM BetterForms custom func…" at bounding box center [730, 259] width 341 height 75
drag, startPoint x: 698, startPoint y: 266, endPoint x: 776, endPoint y: 273, distance: 77.9
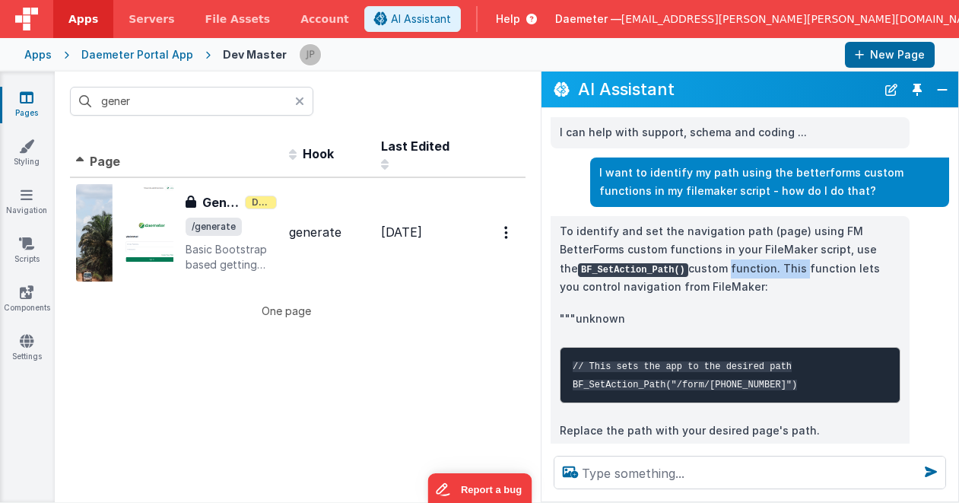
click at [776, 273] on p "To identify and set the navigation path (page) using FM BetterForms custom func…" at bounding box center [730, 259] width 341 height 75
drag, startPoint x: 776, startPoint y: 273, endPoint x: 761, endPoint y: 290, distance: 22.1
click at [761, 290] on p "To identify and set the navigation path (page) using FM BetterForms custom func…" at bounding box center [730, 259] width 341 height 75
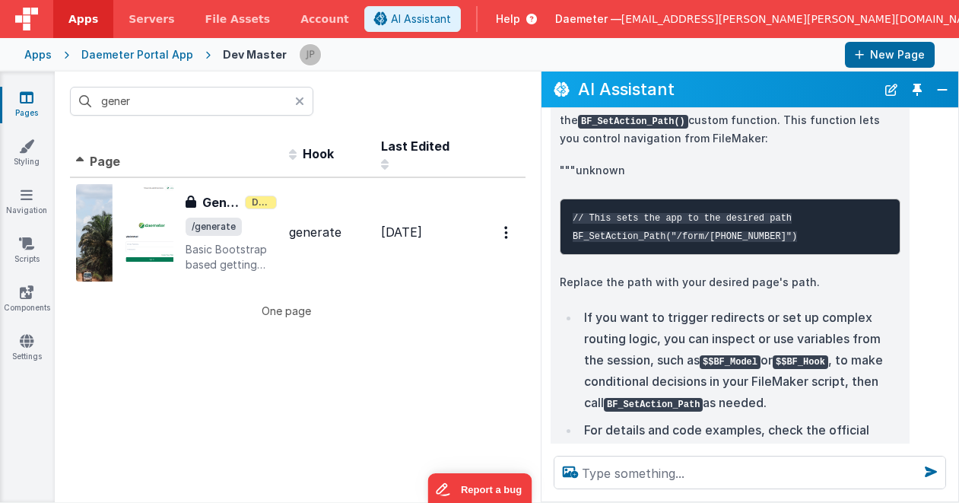
scroll to position [152, 0]
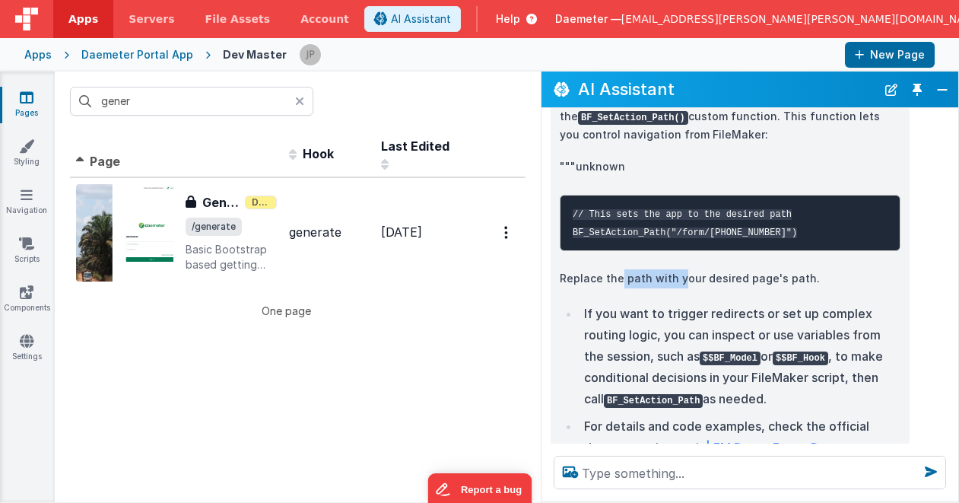
drag, startPoint x: 617, startPoint y: 282, endPoint x: 678, endPoint y: 278, distance: 61.8
click at [678, 278] on p "Replace the path with your desired page's path." at bounding box center [730, 278] width 341 height 19
drag, startPoint x: 678, startPoint y: 278, endPoint x: 678, endPoint y: 296, distance: 18.3
click at [678, 296] on div "To identify and set the navigation path (page) using FM BetterForms custom func…" at bounding box center [730, 290] width 341 height 441
click at [727, 316] on li "If you want to trigger redirects or set up complex routing logic, you can inspe…" at bounding box center [740, 356] width 321 height 106
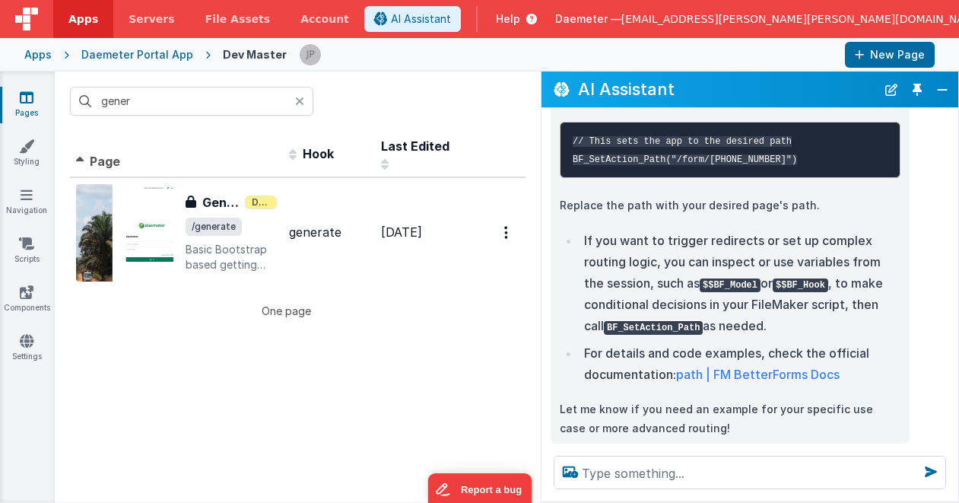
scroll to position [228, 0]
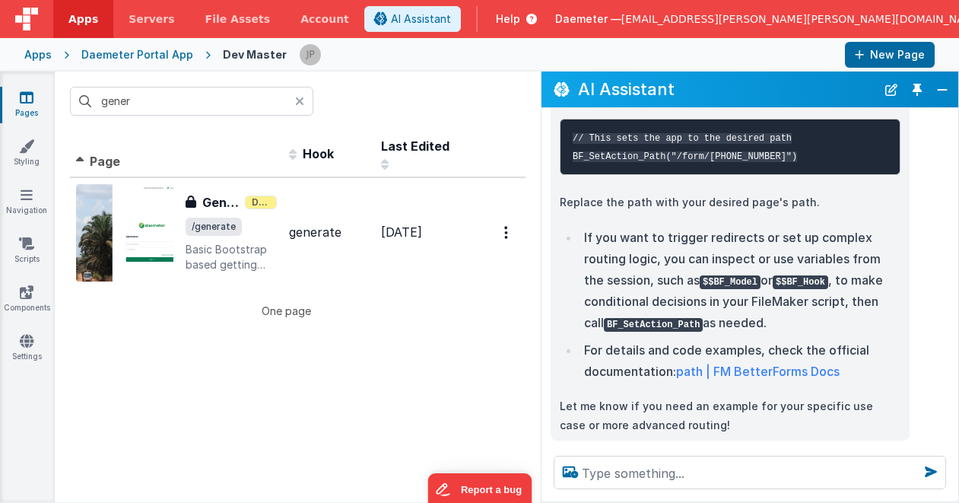
click at [641, 249] on li "If you want to trigger redirects or set up complex routing logic, you can inspe…" at bounding box center [740, 280] width 321 height 106
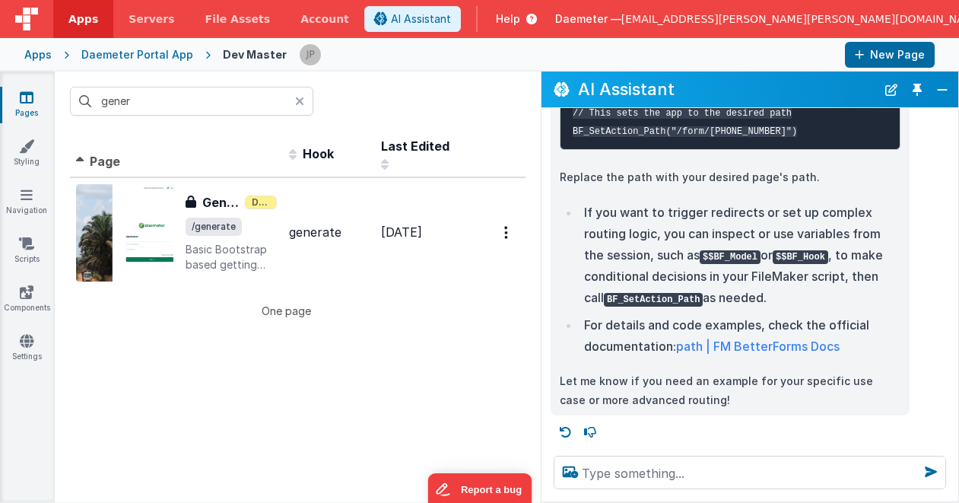
scroll to position [254, 0]
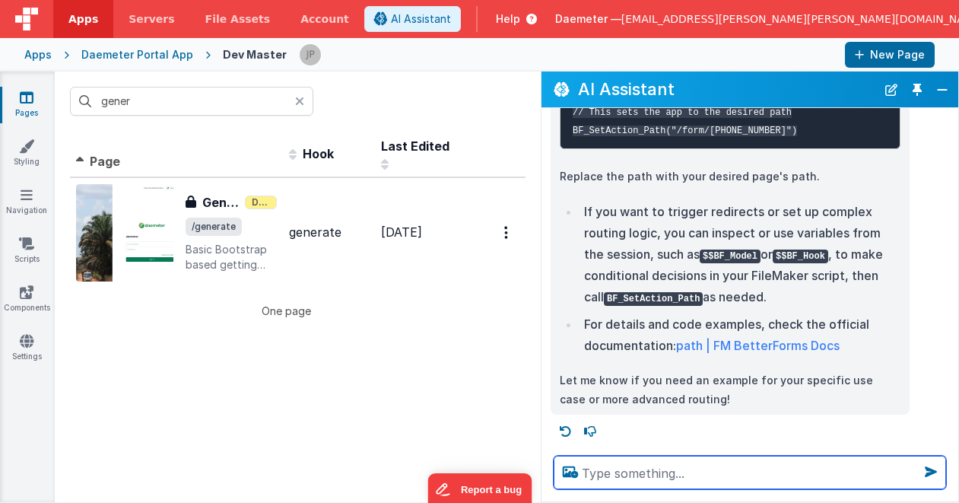
click at [723, 467] on textarea at bounding box center [750, 472] width 392 height 33
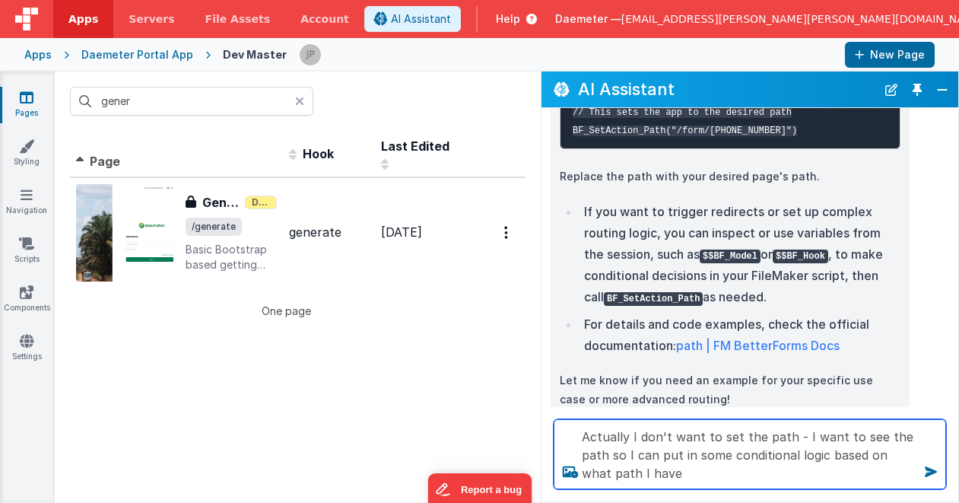
type textarea "Actually I don't want to set the path - I want to see the path so I can put in …"
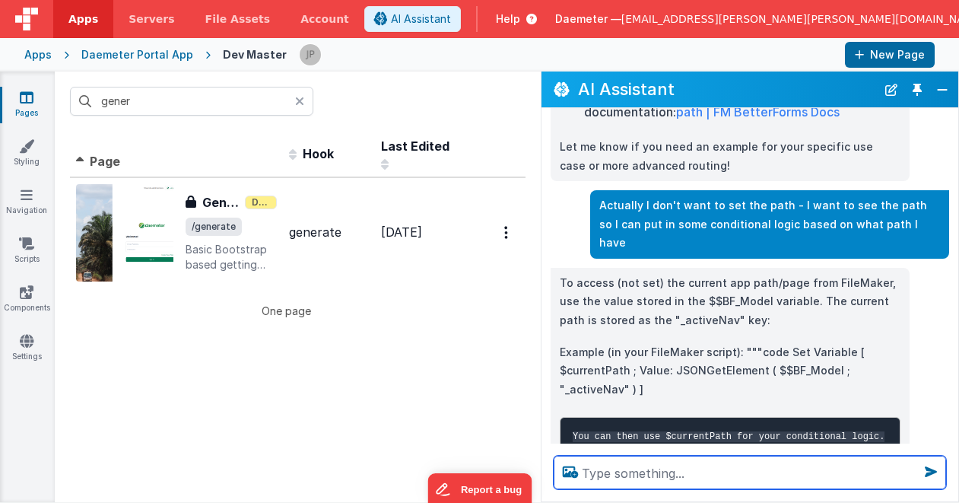
scroll to position [604, 0]
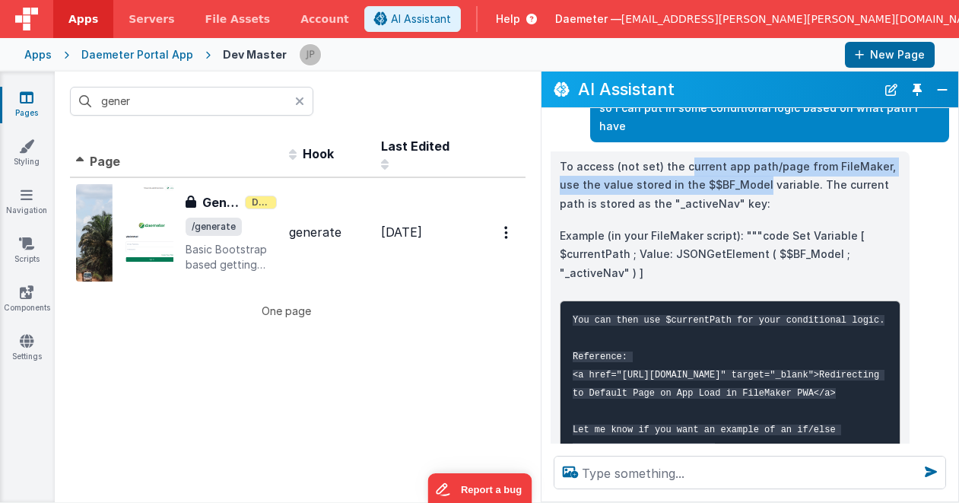
drag, startPoint x: 685, startPoint y: 148, endPoint x: 739, endPoint y: 165, distance: 56.5
click at [739, 165] on p "To access (not set) the current app path/page from FileMaker, use the value sto…" at bounding box center [730, 185] width 341 height 56
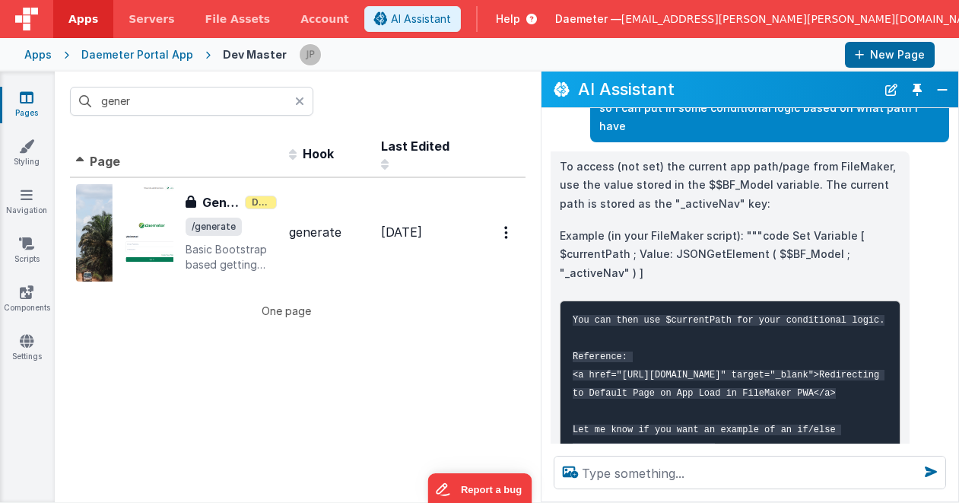
drag, startPoint x: 739, startPoint y: 165, endPoint x: 742, endPoint y: 179, distance: 14.0
click at [742, 179] on p "To access (not set) the current app path/page from FileMaker, use the value sto…" at bounding box center [730, 185] width 341 height 56
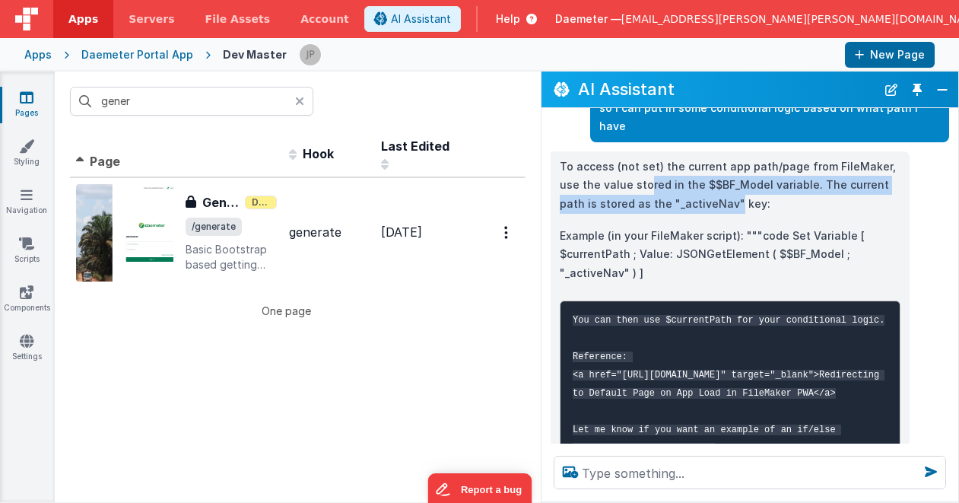
drag, startPoint x: 623, startPoint y: 165, endPoint x: 694, endPoint y: 194, distance: 76.4
click at [694, 194] on p "To access (not set) the current app path/page from FileMaker, use the value sto…" at bounding box center [730, 185] width 341 height 56
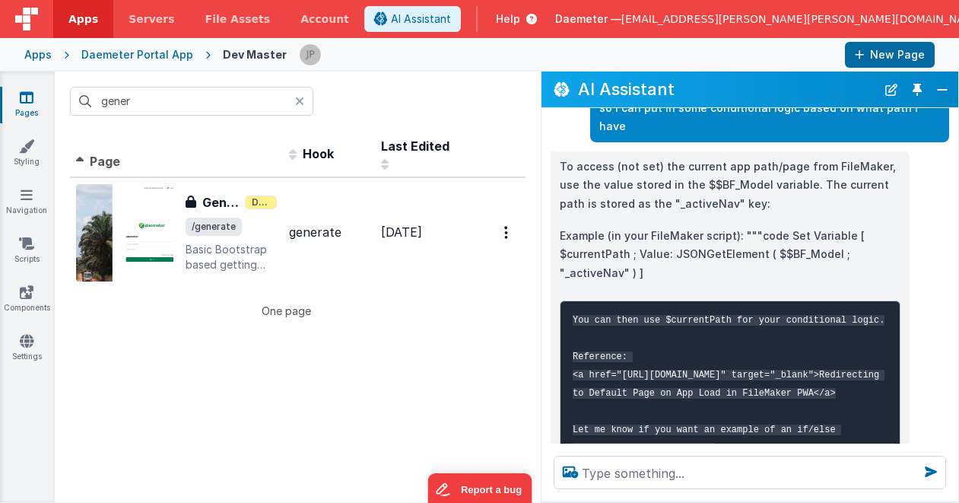
drag, startPoint x: 694, startPoint y: 194, endPoint x: 676, endPoint y: 207, distance: 21.8
click at [676, 207] on div "To access (not set) the current app path/page from FileMaker, use the value sto…" at bounding box center [730, 312] width 341 height 310
drag, startPoint x: 583, startPoint y: 184, endPoint x: 640, endPoint y: 186, distance: 57.1
click at [609, 184] on p "To access (not set) the current app path/page from FileMaker, use the value sto…" at bounding box center [730, 185] width 341 height 56
drag, startPoint x: 640, startPoint y: 186, endPoint x: 700, endPoint y: 190, distance: 60.2
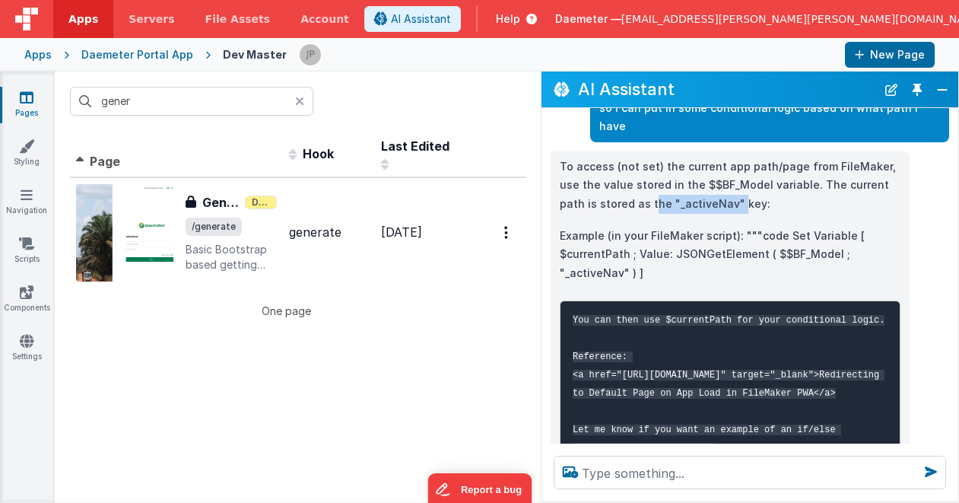
click at [700, 190] on p "To access (not set) the current app path/page from FileMaker, use the value sto…" at bounding box center [730, 185] width 341 height 56
drag, startPoint x: 700, startPoint y: 190, endPoint x: 632, endPoint y: 224, distance: 76.2
click at [632, 227] on p "Example (in your FileMaker script): """code Set Variable [ $currentPath ; Value…" at bounding box center [730, 255] width 341 height 56
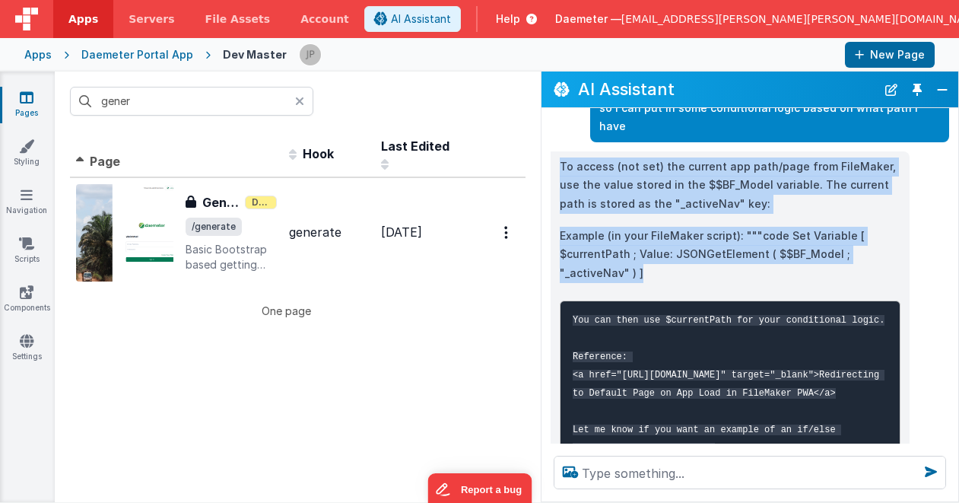
drag, startPoint x: 662, startPoint y: 256, endPoint x: 557, endPoint y: 154, distance: 147.4
click at [557, 154] on div "To access (not set) the current app path/page from FileMaker, use the value sto…" at bounding box center [730, 312] width 359 height 322
copy div "To access (not set) the current app path/page from FileMaker, use the value sto…"
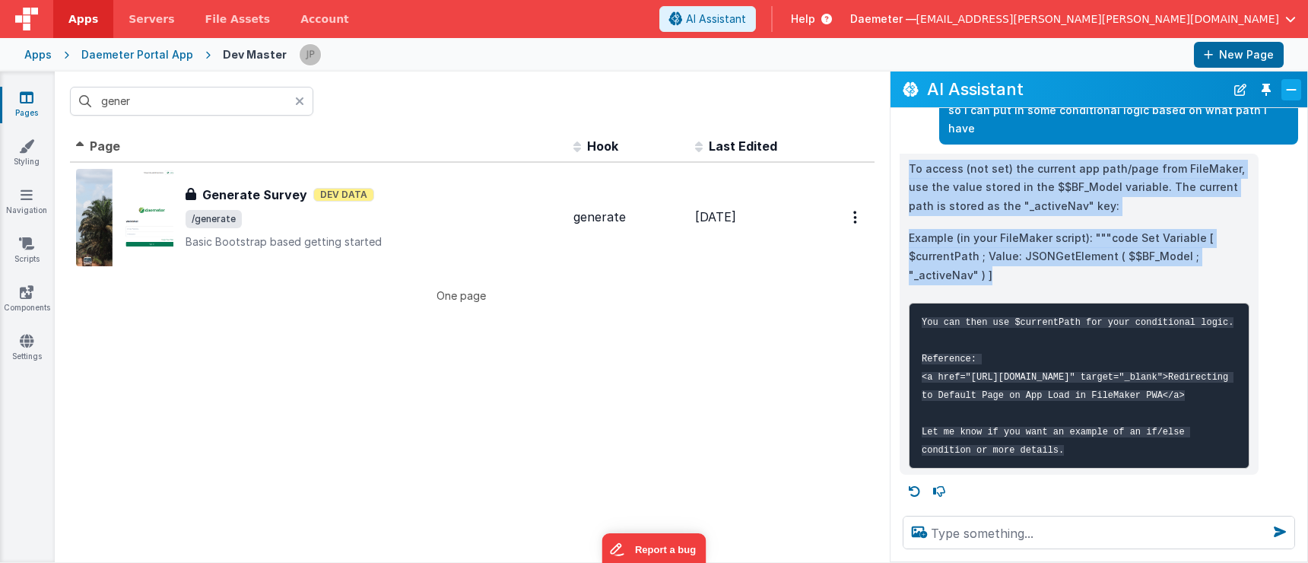
click at [1291, 94] on button "Close" at bounding box center [1291, 89] width 20 height 21
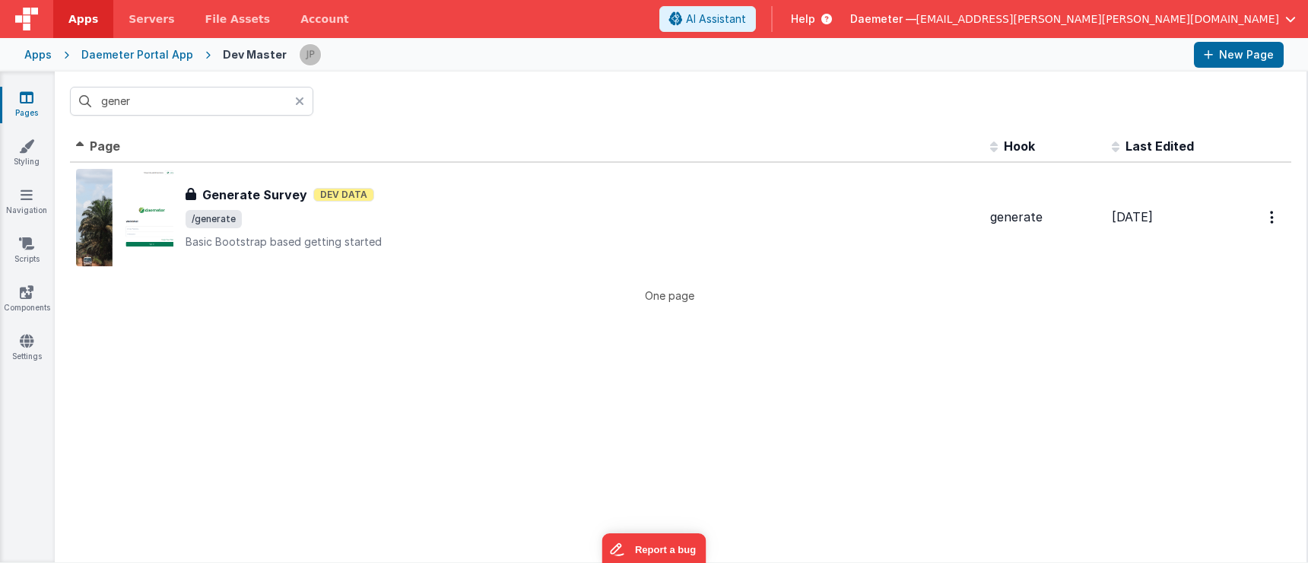
scroll to position [1059, 0]
click at [1185, 15] on span "[EMAIL_ADDRESS][PERSON_NAME][PERSON_NAME][DOMAIN_NAME]" at bounding box center [1097, 18] width 363 height 15
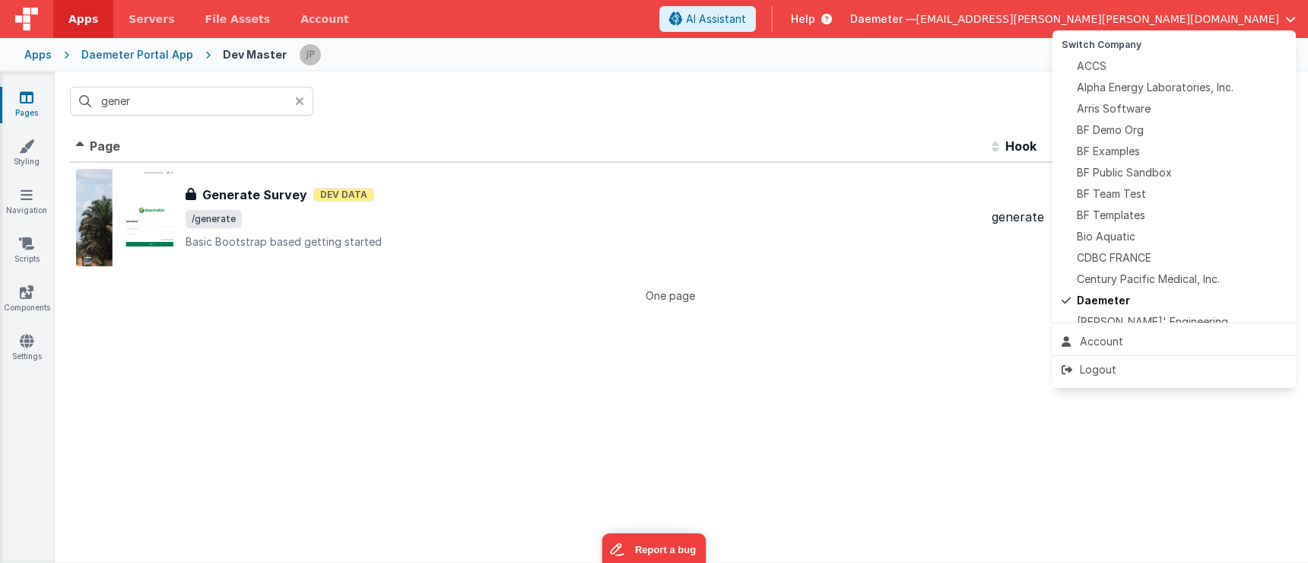
scroll to position [0, 0]
